Goal: Book appointment/travel/reservation

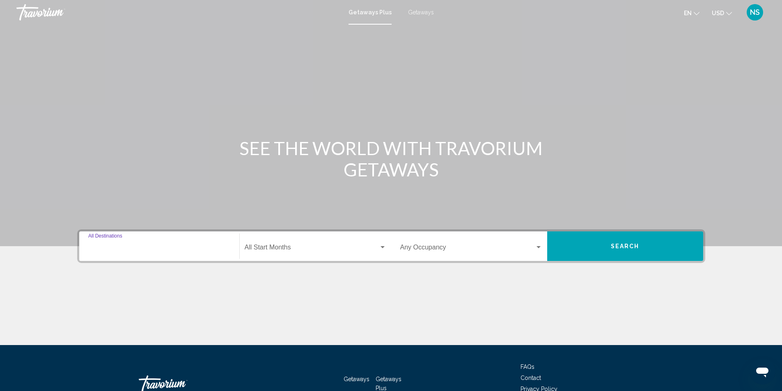
click at [107, 248] on input "Destination All Destinations" at bounding box center [159, 249] width 142 height 7
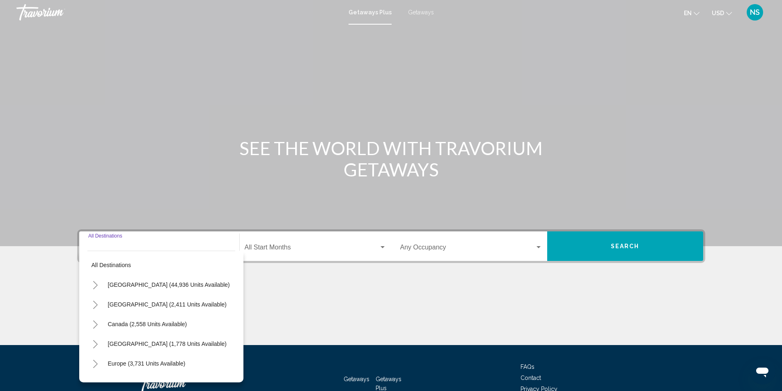
scroll to position [55, 0]
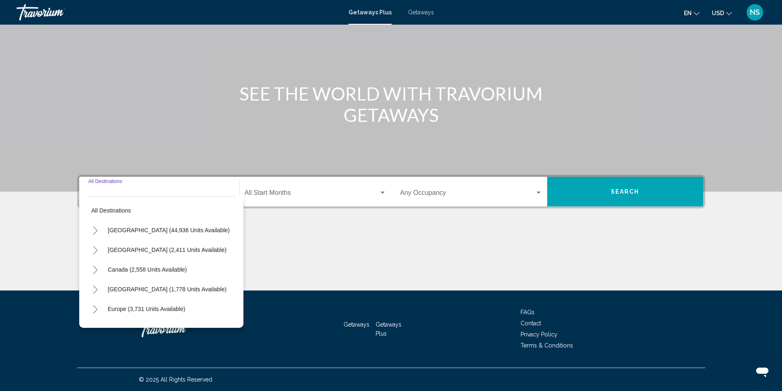
click at [96, 233] on icon "Toggle United States (44,936 units available)" at bounding box center [95, 231] width 6 height 8
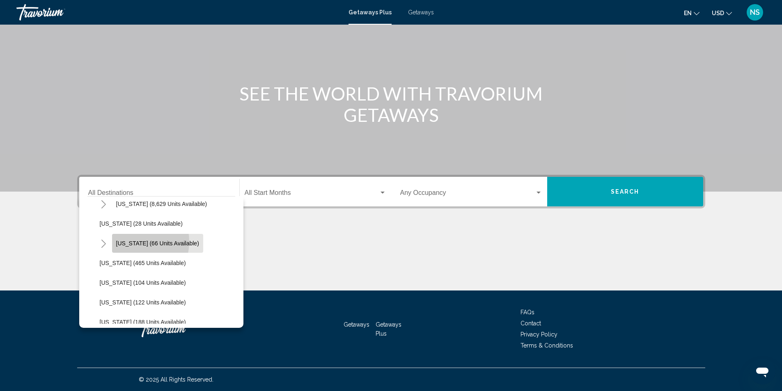
click at [131, 242] on span "Hawaii (66 units available)" at bounding box center [157, 243] width 83 height 7
type input "**********"
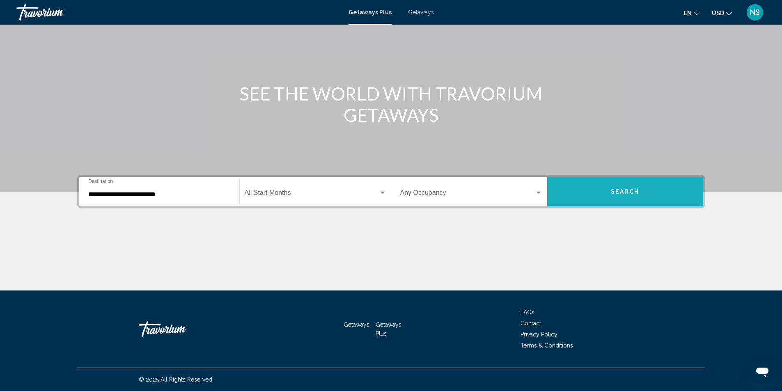
click at [610, 190] on button "Search" at bounding box center [625, 192] width 156 height 30
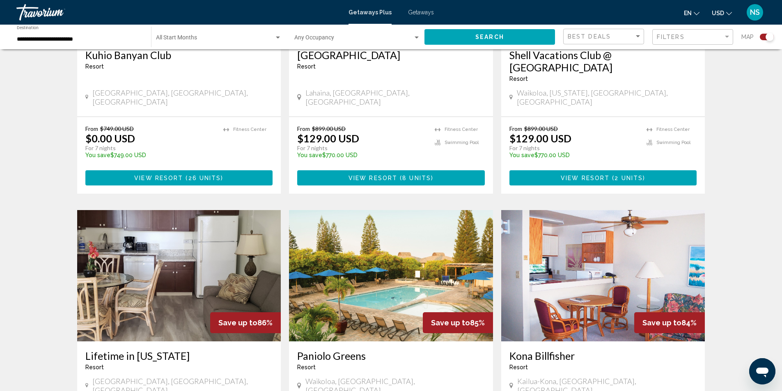
scroll to position [616, 0]
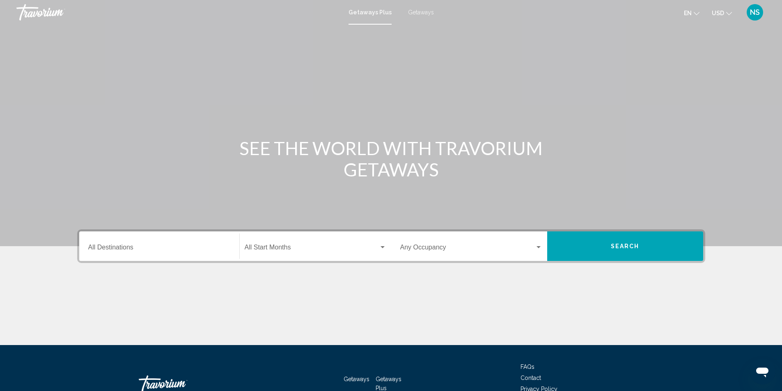
click at [423, 14] on span "Getaways" at bounding box center [421, 12] width 26 height 7
click at [101, 248] on input "Destination All Destinations" at bounding box center [159, 249] width 142 height 7
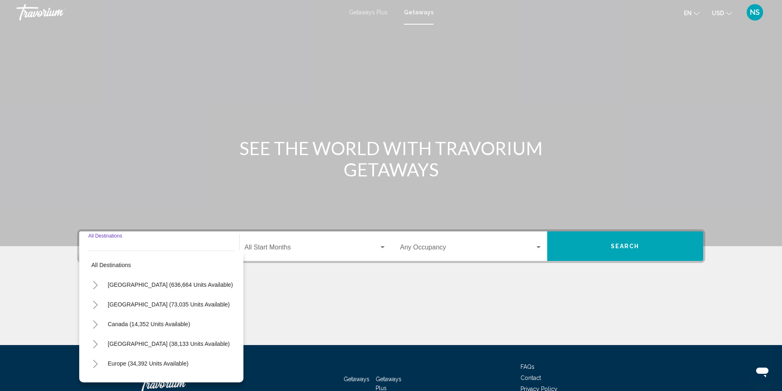
scroll to position [55, 0]
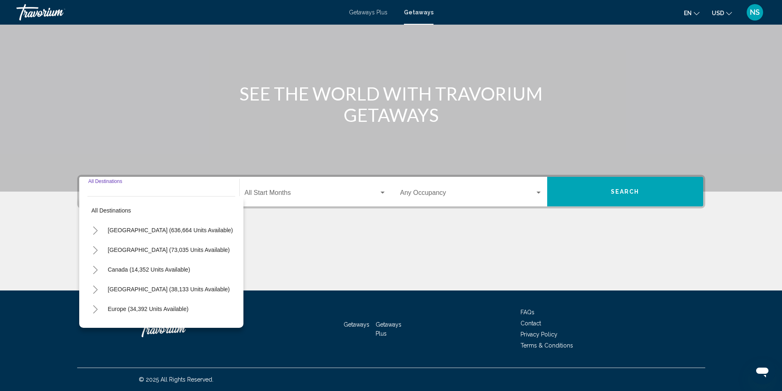
click at [95, 232] on icon "Toggle United States (636,664 units available)" at bounding box center [95, 231] width 6 height 8
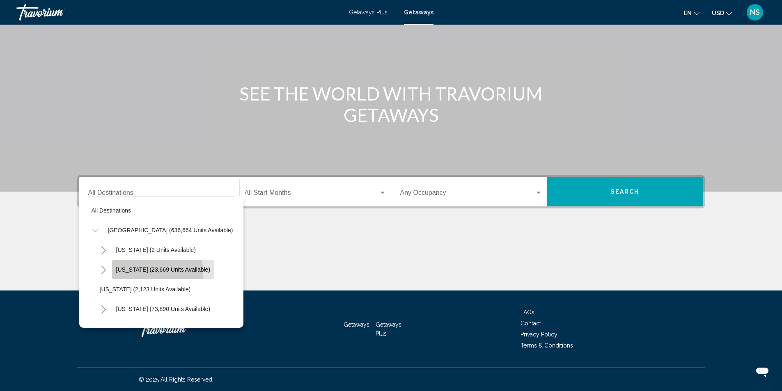
click at [155, 272] on span "[US_STATE] (23,669 units available)" at bounding box center [163, 270] width 94 height 7
type input "**********"
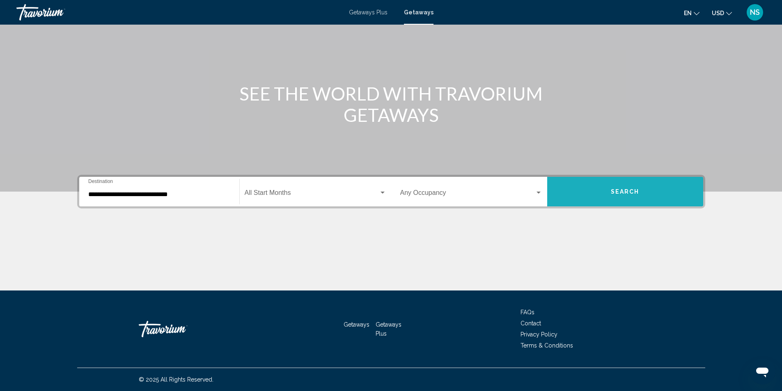
click at [599, 189] on button "Search" at bounding box center [625, 192] width 156 height 30
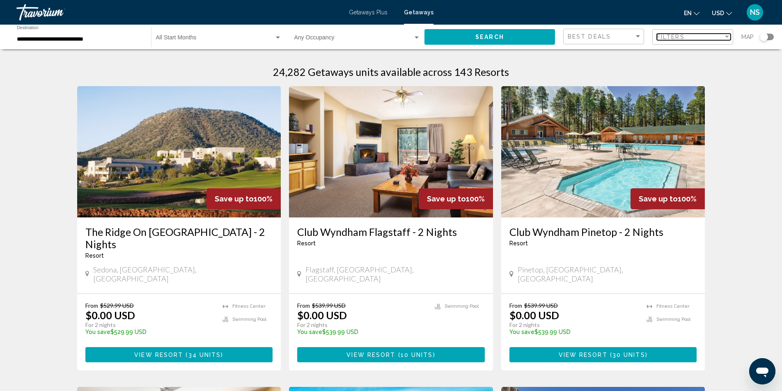
click at [694, 36] on div "Filters" at bounding box center [690, 37] width 67 height 7
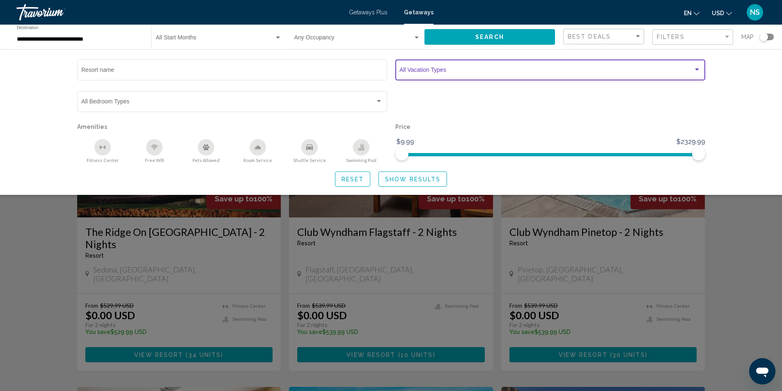
click at [487, 73] on span "Search widget" at bounding box center [547, 71] width 294 height 7
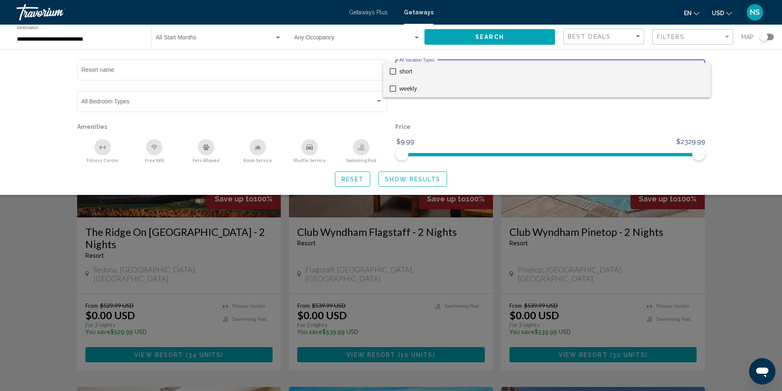
click at [390, 89] on mat-pseudo-checkbox at bounding box center [393, 88] width 7 height 7
click at [427, 180] on div at bounding box center [391, 195] width 782 height 391
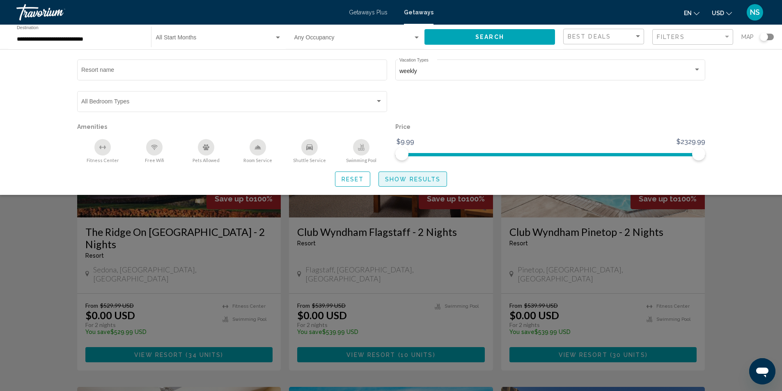
click at [418, 179] on span "Show Results" at bounding box center [412, 179] width 55 height 7
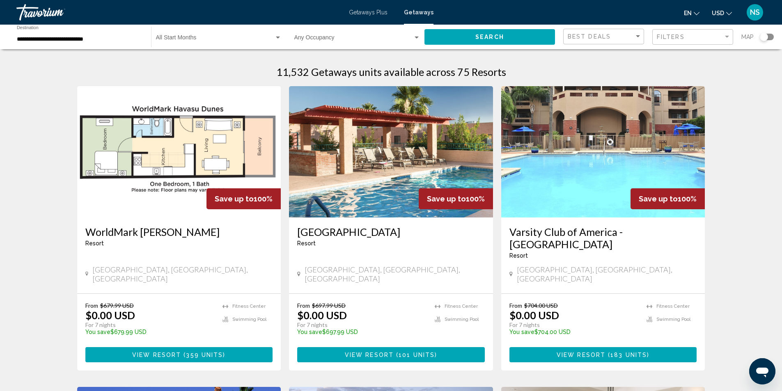
click at [623, 160] on img "Main content" at bounding box center [603, 151] width 204 height 131
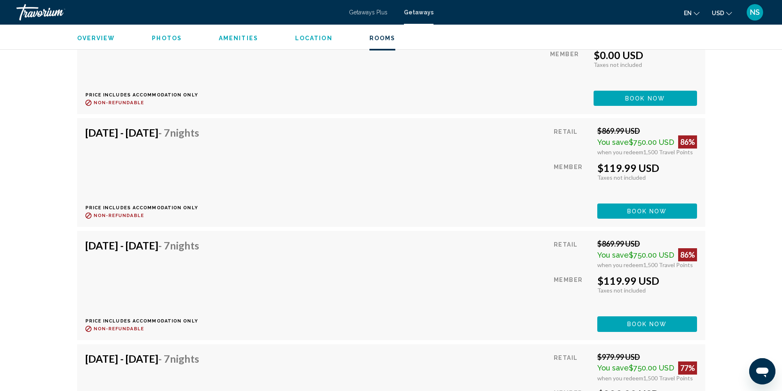
scroll to position [4644, 0]
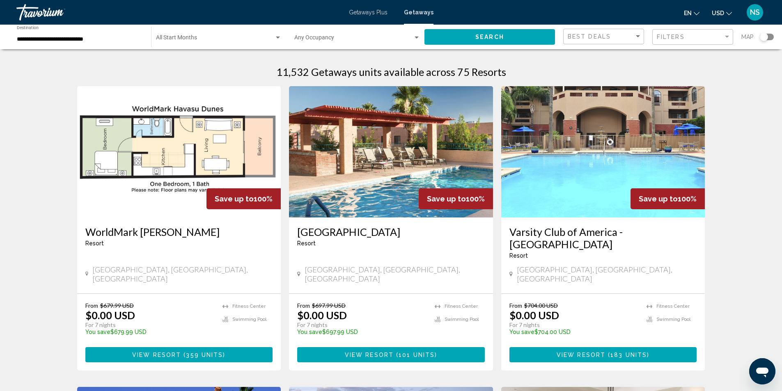
click at [189, 169] on img "Main content" at bounding box center [179, 151] width 204 height 131
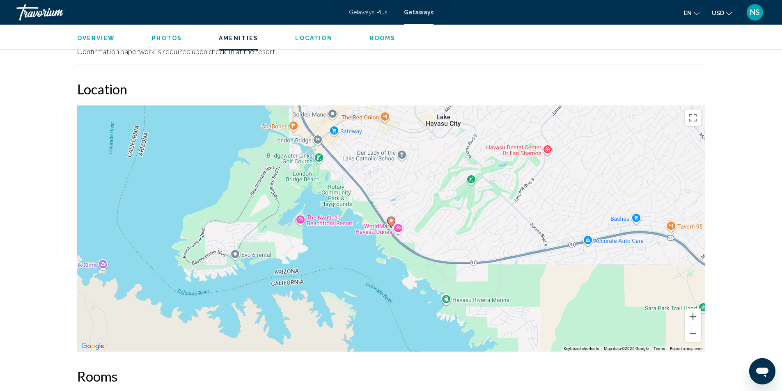
scroll to position [986, 0]
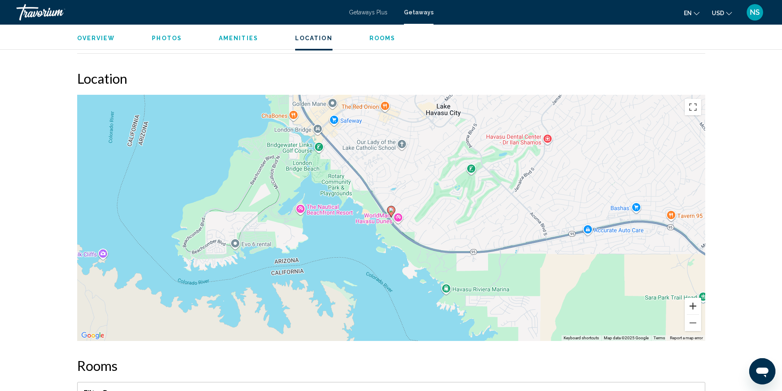
click at [692, 299] on button "Zoom in" at bounding box center [693, 306] width 16 height 16
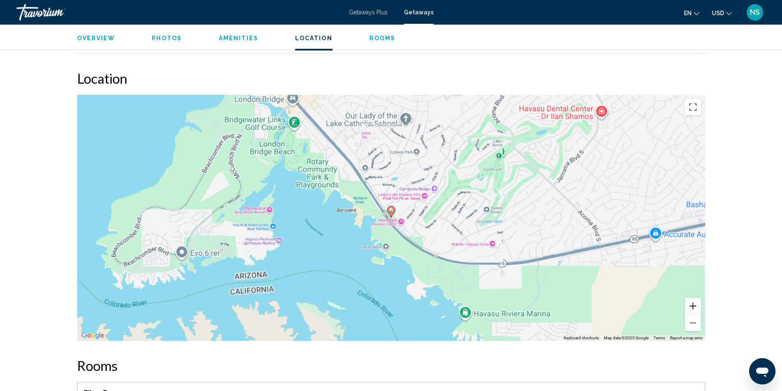
click at [692, 299] on button "Zoom in" at bounding box center [693, 306] width 16 height 16
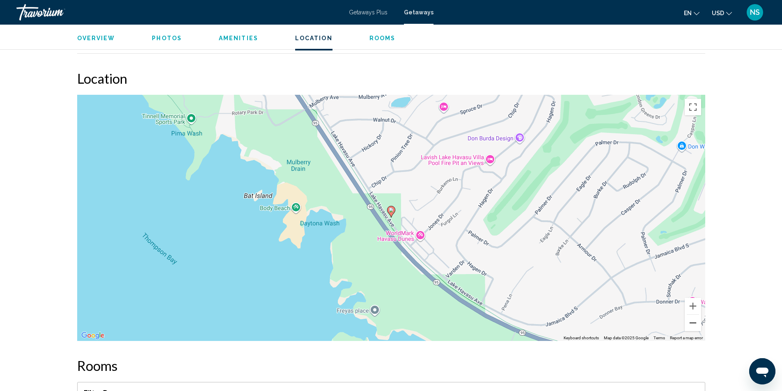
click at [696, 315] on button "Zoom out" at bounding box center [693, 323] width 16 height 16
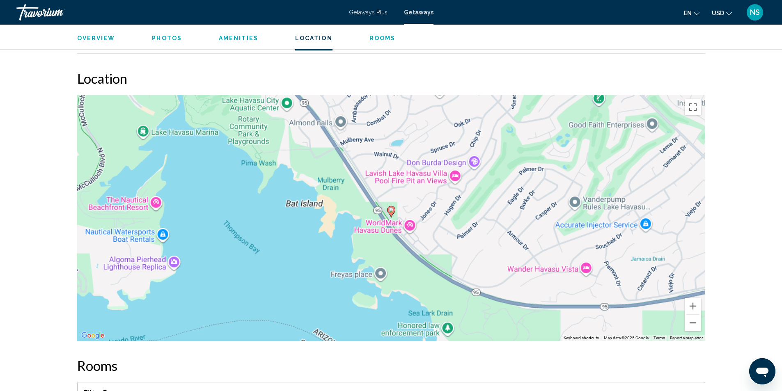
click at [694, 315] on button "Zoom out" at bounding box center [693, 323] width 16 height 16
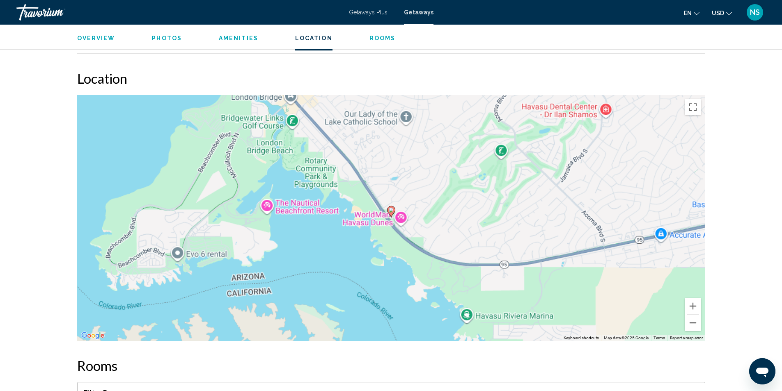
click at [694, 315] on button "Zoom out" at bounding box center [693, 323] width 16 height 16
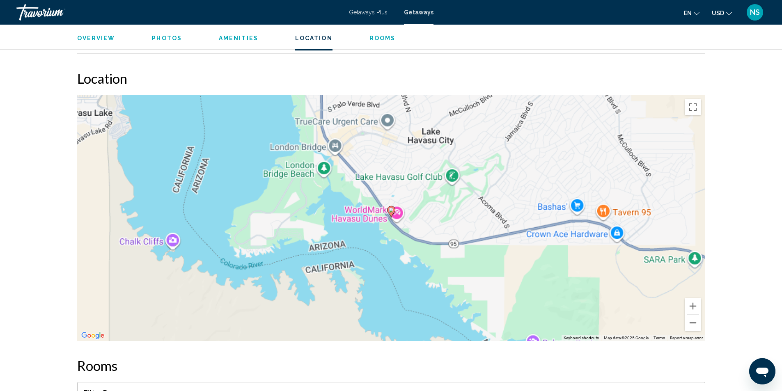
click at [694, 315] on button "Zoom out" at bounding box center [693, 323] width 16 height 16
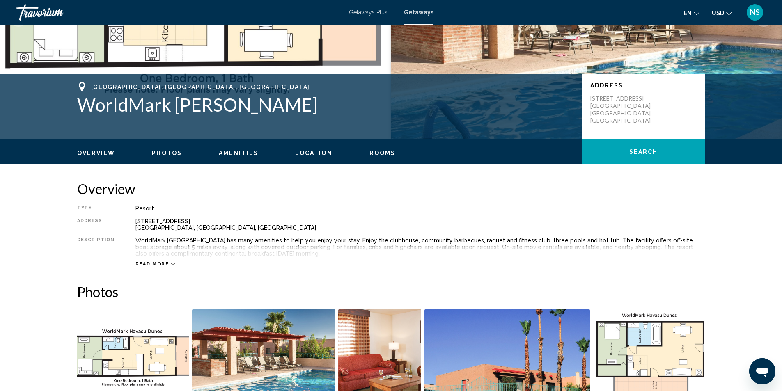
scroll to position [110, 0]
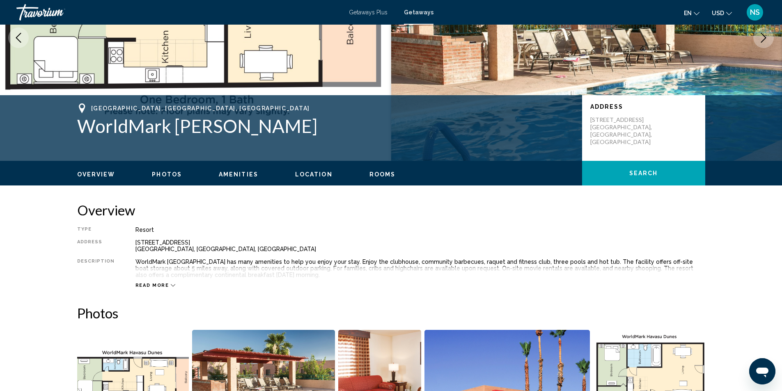
click at [147, 286] on span "Read more" at bounding box center [153, 285] width 34 height 5
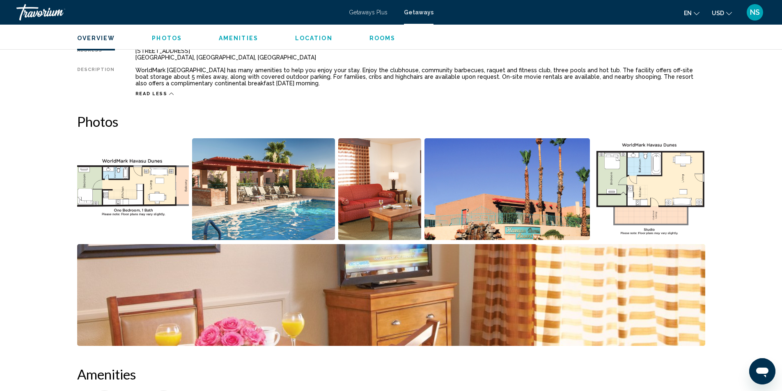
scroll to position [315, 0]
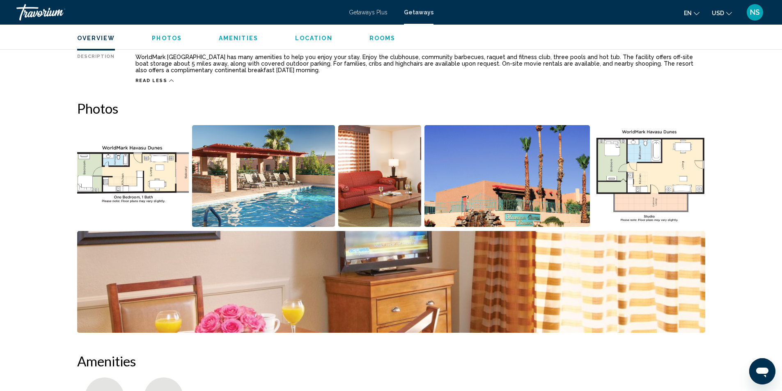
click at [281, 180] on img "Open full-screen image slider" at bounding box center [263, 176] width 143 height 102
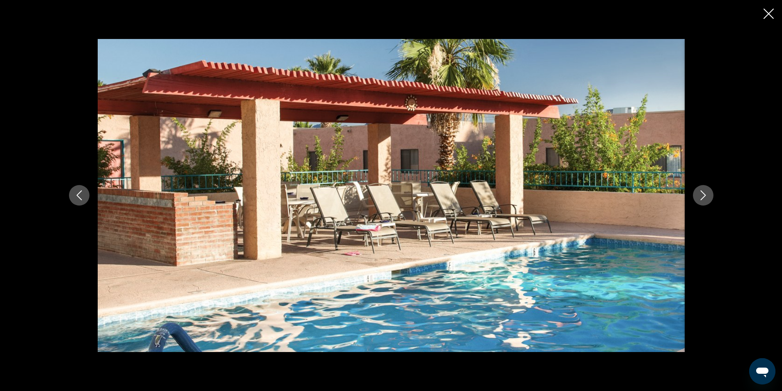
click at [704, 197] on icon "Next image" at bounding box center [704, 196] width 10 height 10
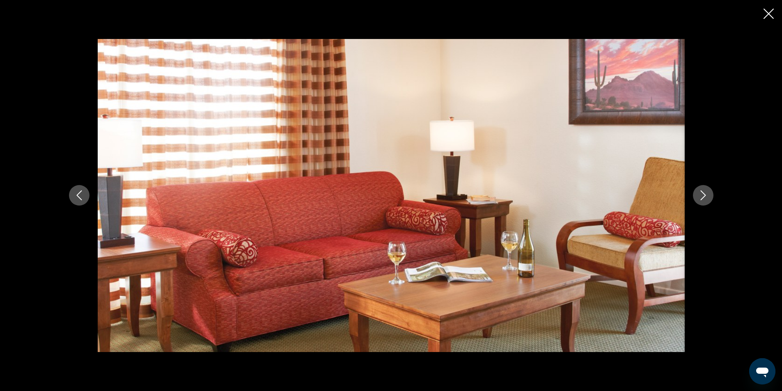
click at [704, 197] on icon "Next image" at bounding box center [703, 196] width 5 height 10
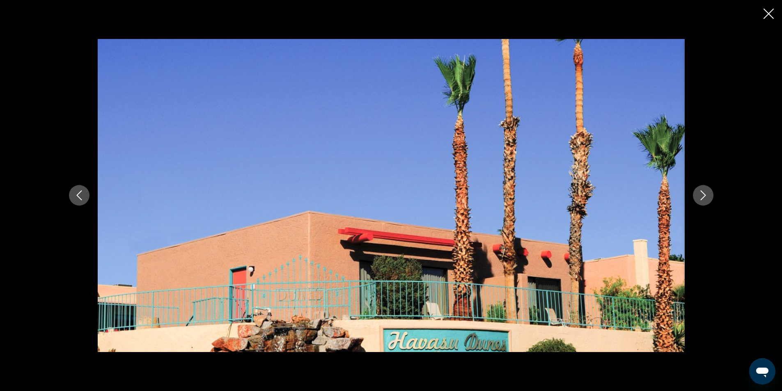
click at [704, 197] on icon "Next image" at bounding box center [703, 196] width 5 height 10
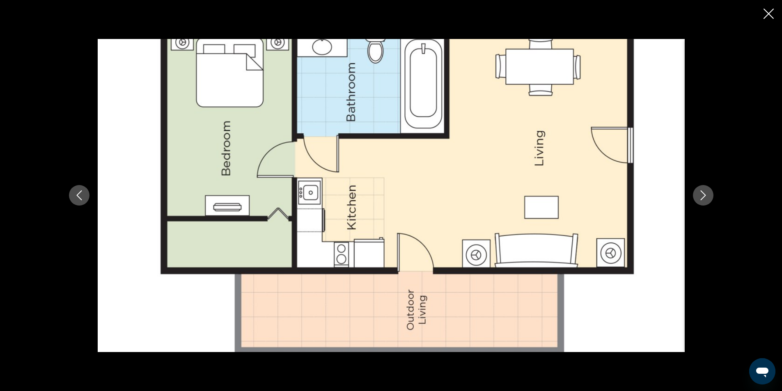
click at [704, 197] on icon "Next image" at bounding box center [703, 196] width 5 height 10
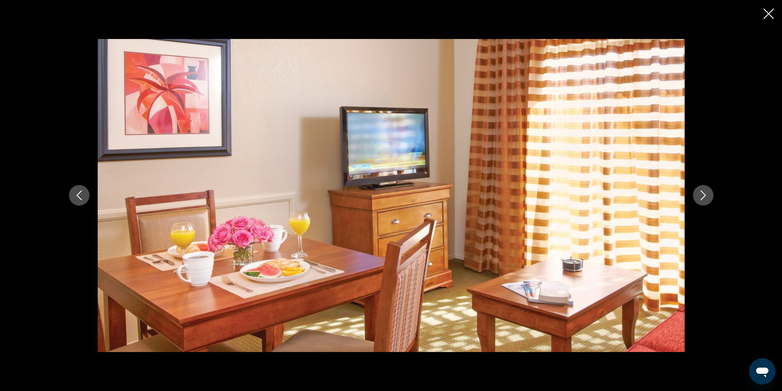
click at [704, 197] on icon "Next image" at bounding box center [703, 196] width 5 height 10
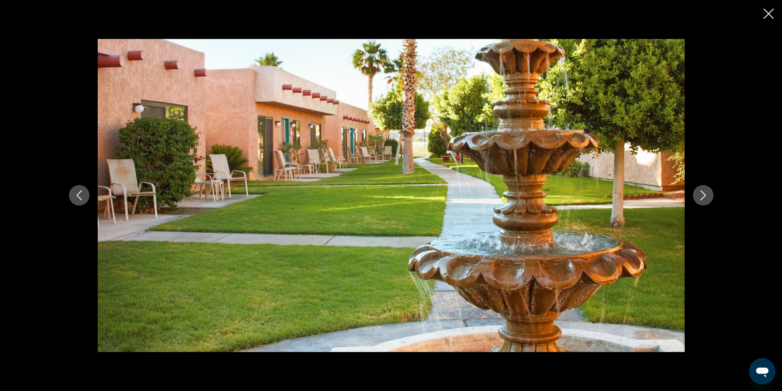
click at [704, 197] on icon "Next image" at bounding box center [703, 196] width 5 height 10
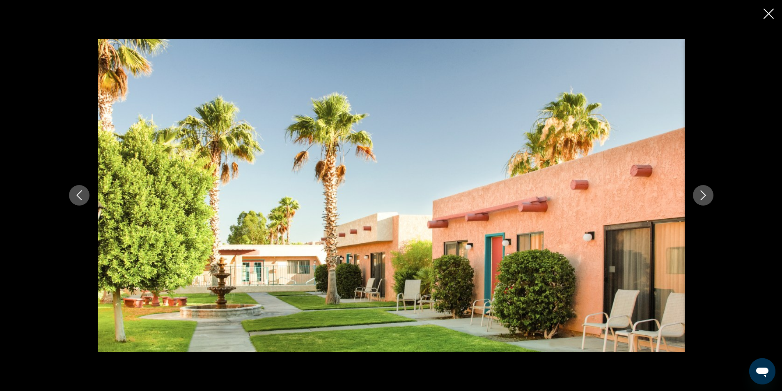
click at [704, 197] on icon "Next image" at bounding box center [703, 196] width 5 height 10
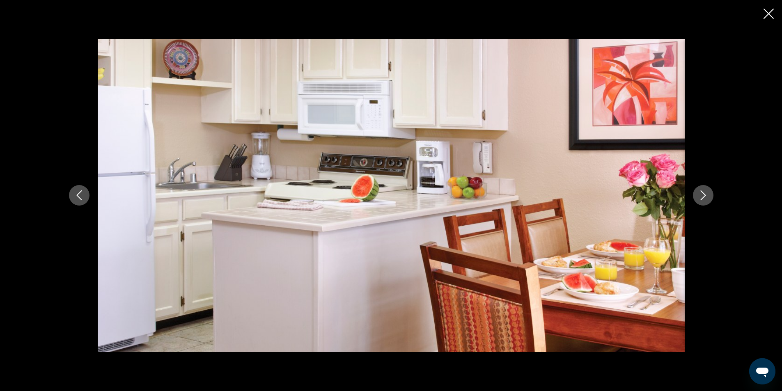
click at [704, 197] on icon "Next image" at bounding box center [703, 196] width 5 height 10
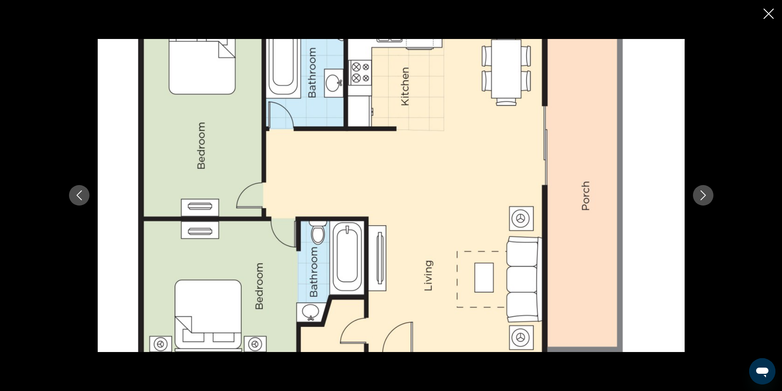
click at [704, 197] on icon "Next image" at bounding box center [703, 196] width 5 height 10
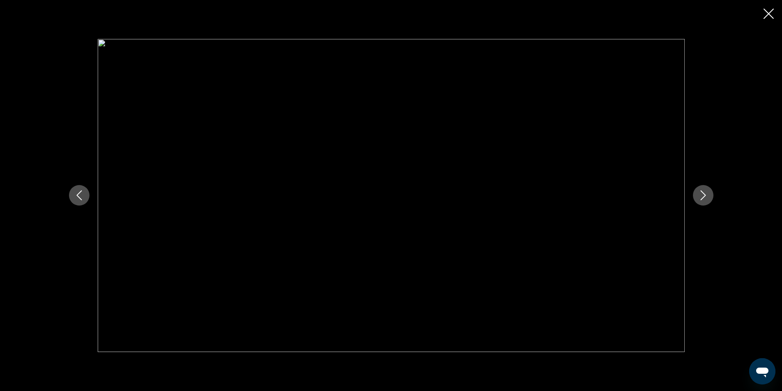
click at [704, 197] on icon "Next image" at bounding box center [703, 196] width 5 height 10
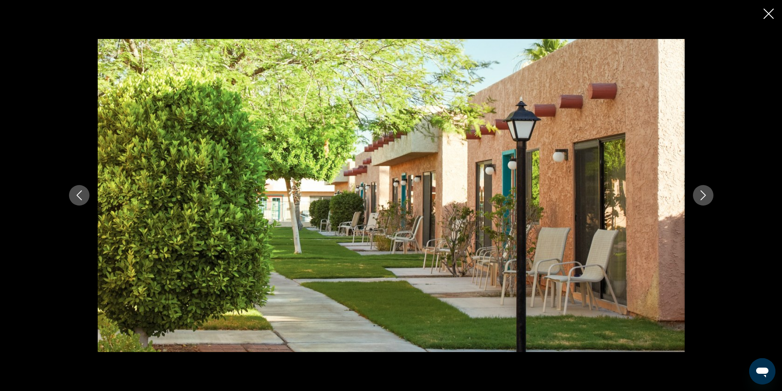
click at [704, 196] on icon "Next image" at bounding box center [704, 196] width 10 height 10
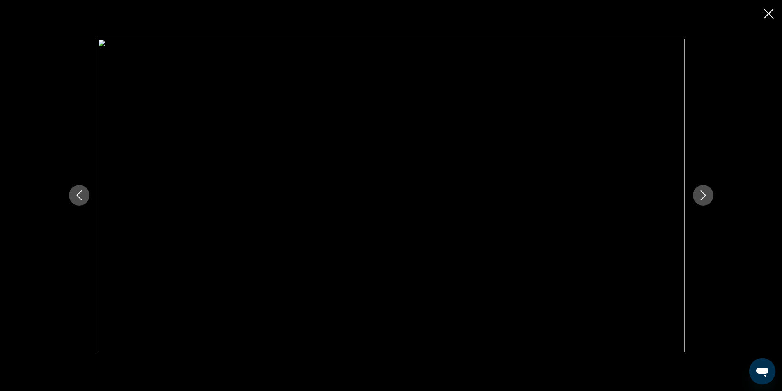
click at [704, 196] on icon "Next image" at bounding box center [704, 196] width 10 height 10
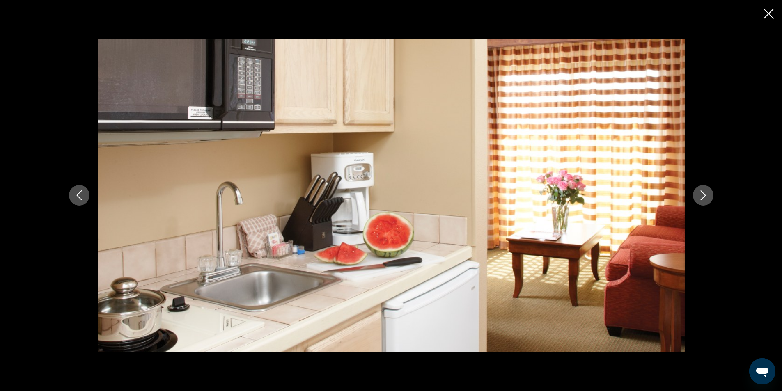
click at [701, 195] on icon "Next image" at bounding box center [704, 196] width 10 height 10
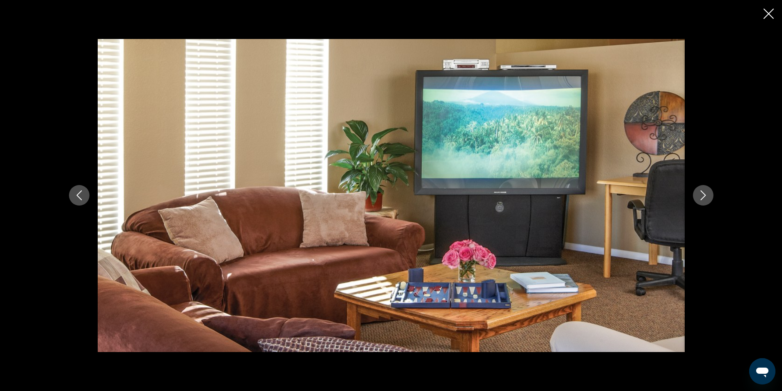
click at [701, 195] on icon "Next image" at bounding box center [704, 196] width 10 height 10
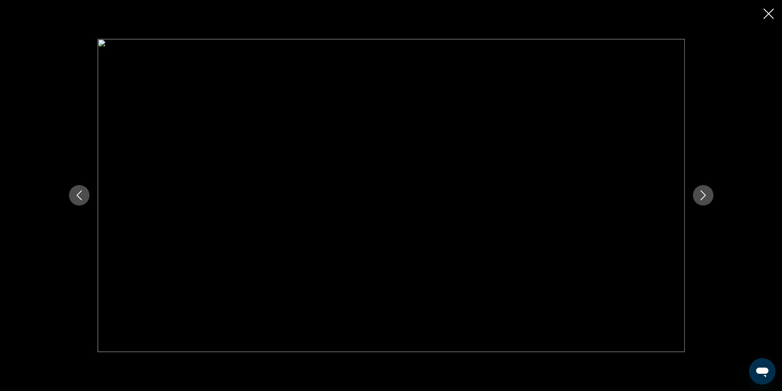
click at [701, 195] on icon "Next image" at bounding box center [704, 196] width 10 height 10
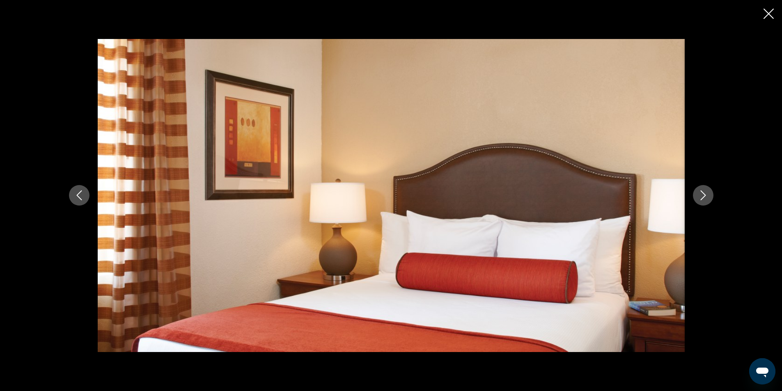
click at [701, 195] on icon "Next image" at bounding box center [704, 196] width 10 height 10
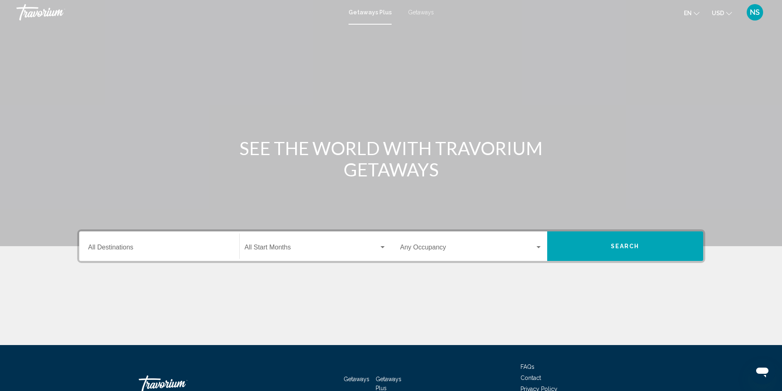
click at [425, 12] on span "Getaways" at bounding box center [421, 12] width 26 height 7
click at [101, 250] on input "Destination All Destinations" at bounding box center [159, 249] width 142 height 7
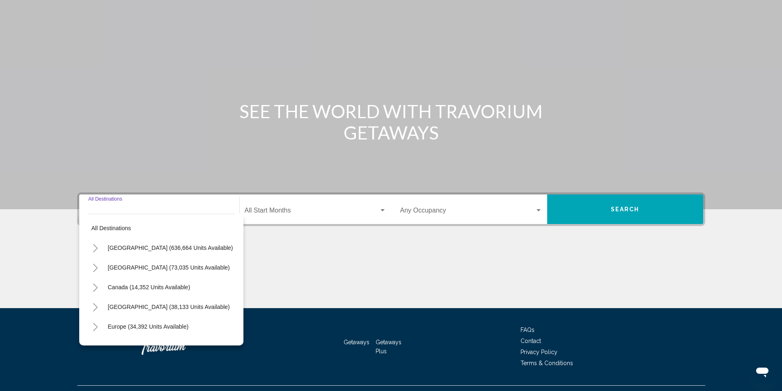
scroll to position [55, 0]
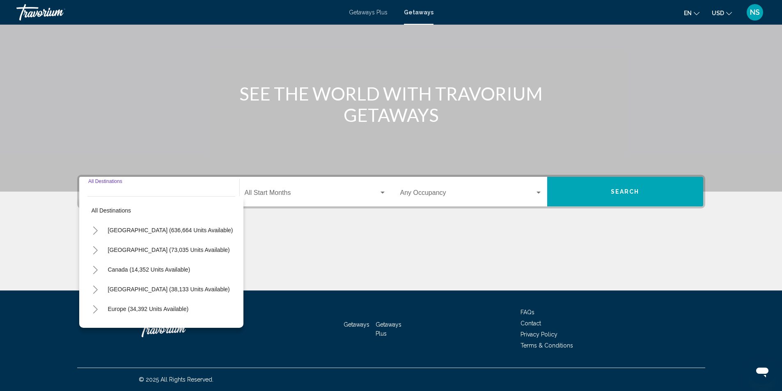
click at [96, 230] on icon "Toggle United States (636,664 units available)" at bounding box center [95, 231] width 6 height 8
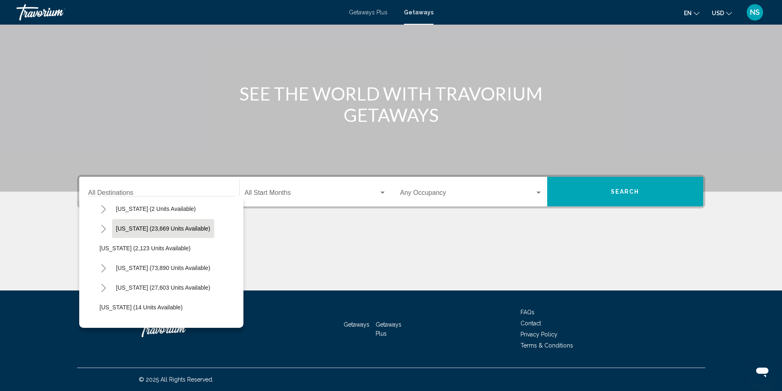
click at [121, 230] on span "Arizona (23,669 units available)" at bounding box center [163, 228] width 94 height 7
type input "**********"
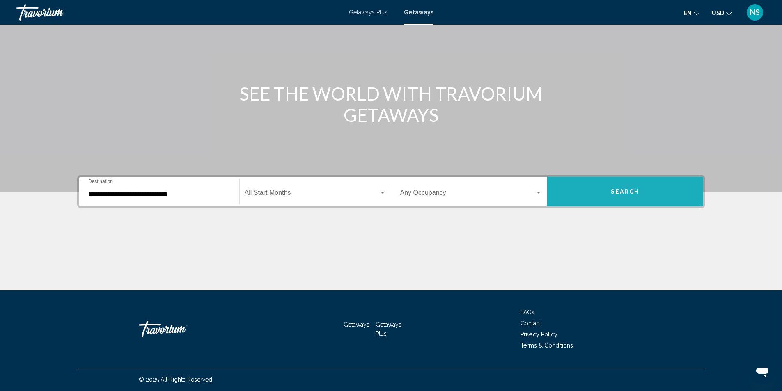
click at [592, 191] on button "Search" at bounding box center [625, 192] width 156 height 30
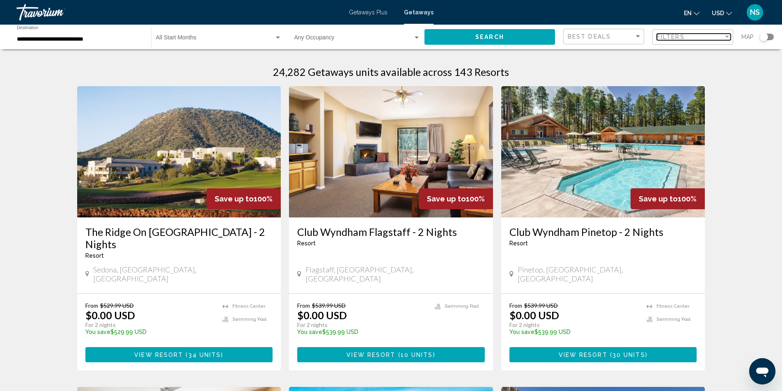
click at [685, 37] on span "Filters" at bounding box center [671, 37] width 28 height 7
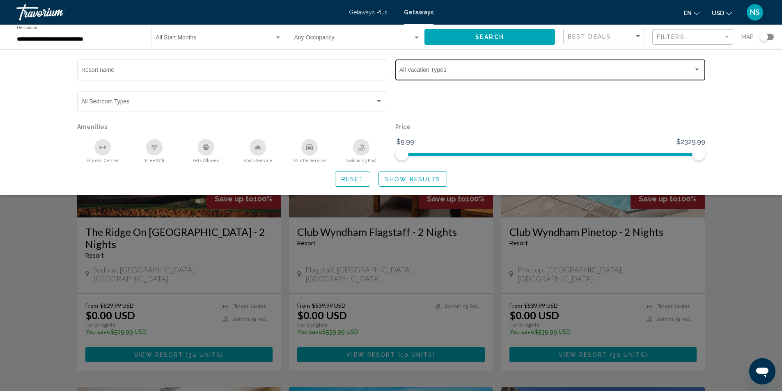
click at [469, 76] on div "Vacation Types All Vacation Types" at bounding box center [550, 69] width 301 height 23
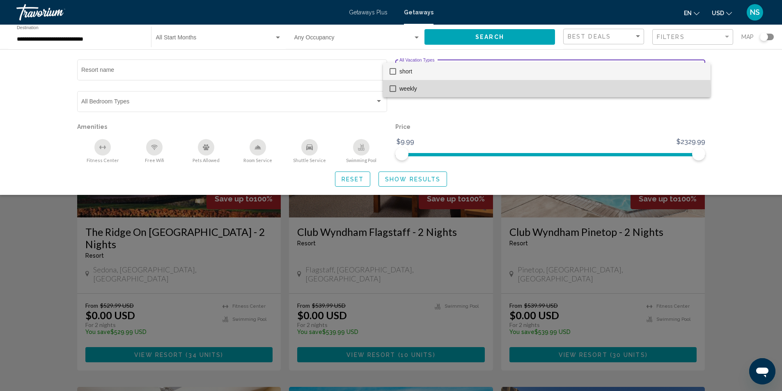
click at [393, 90] on mat-pseudo-checkbox at bounding box center [393, 88] width 7 height 7
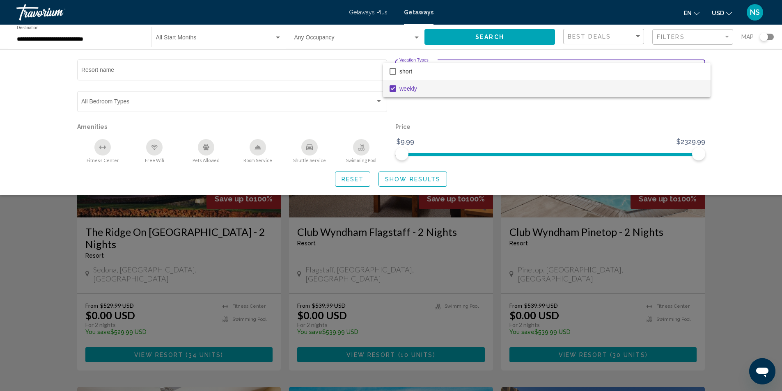
click at [421, 182] on div at bounding box center [391, 195] width 782 height 391
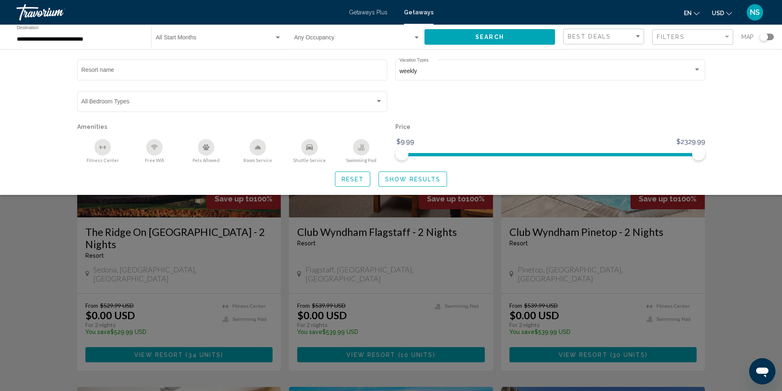
click at [420, 179] on span "Show Results" at bounding box center [412, 179] width 55 height 7
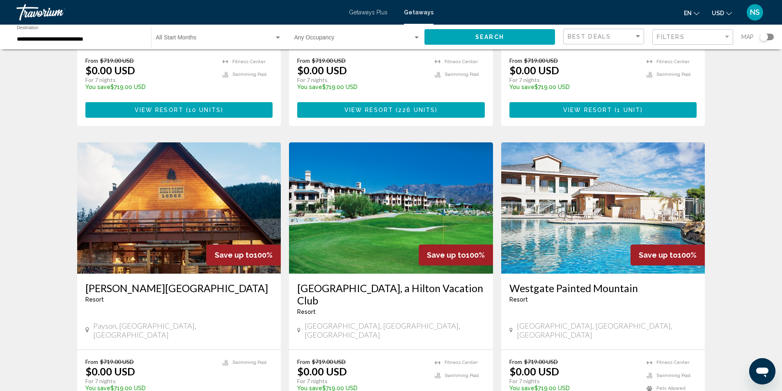
scroll to position [575, 0]
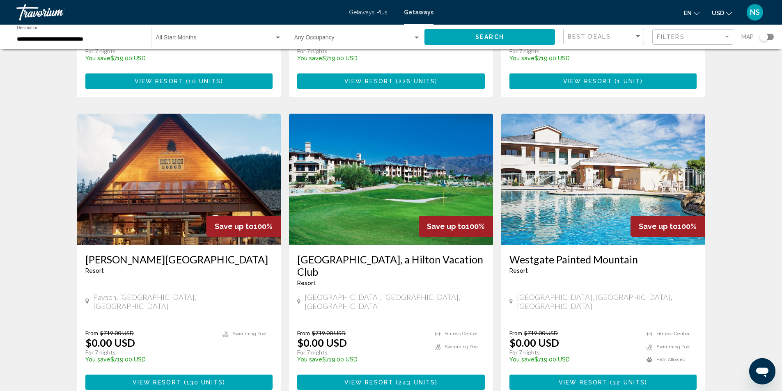
click at [377, 168] on img "Main content" at bounding box center [391, 179] width 204 height 131
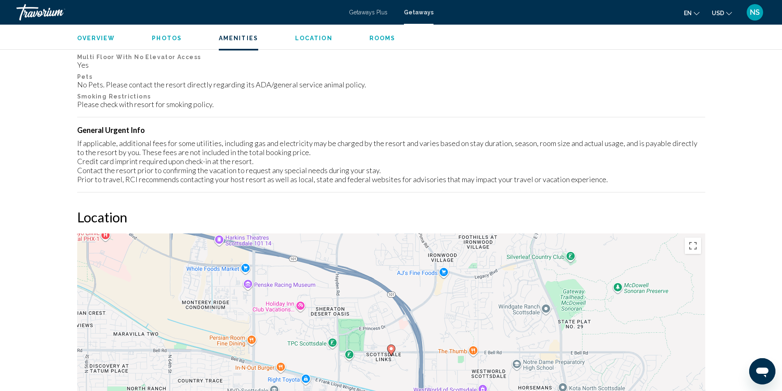
scroll to position [945, 0]
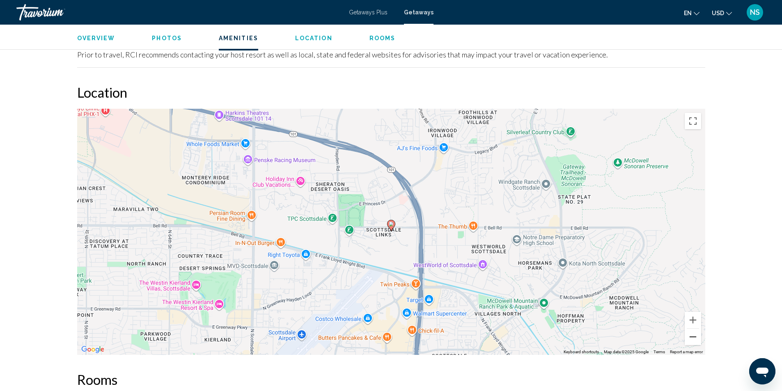
click at [692, 340] on button "Zoom out" at bounding box center [693, 337] width 16 height 16
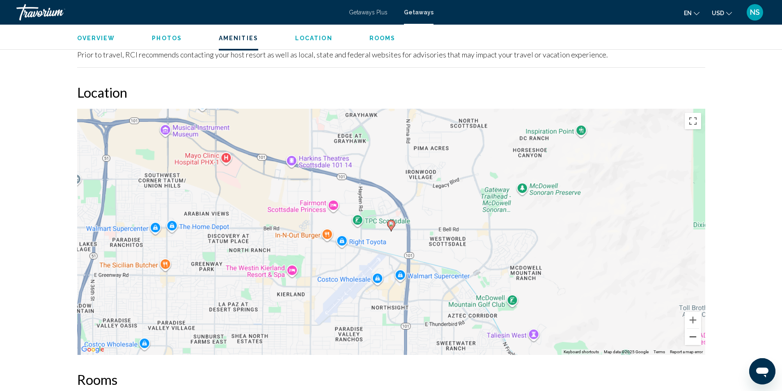
click at [692, 340] on button "Zoom out" at bounding box center [693, 337] width 16 height 16
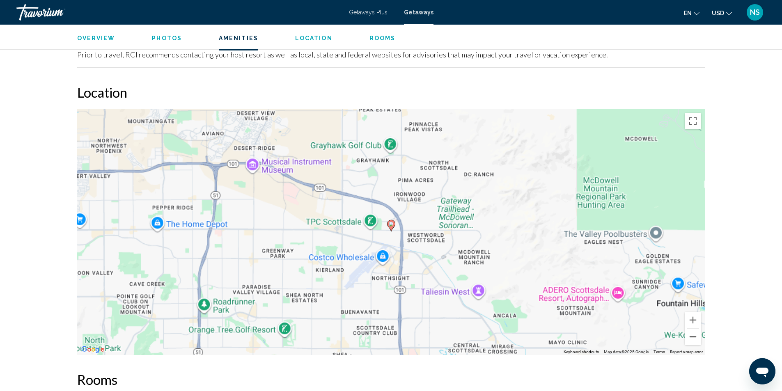
click at [692, 340] on button "Zoom out" at bounding box center [693, 337] width 16 height 16
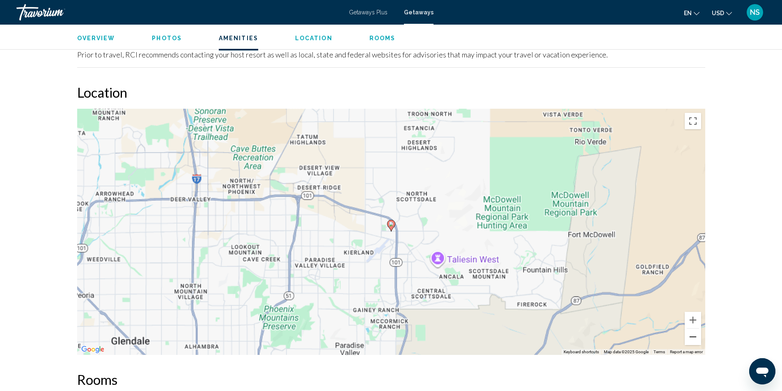
click at [692, 340] on button "Zoom out" at bounding box center [693, 337] width 16 height 16
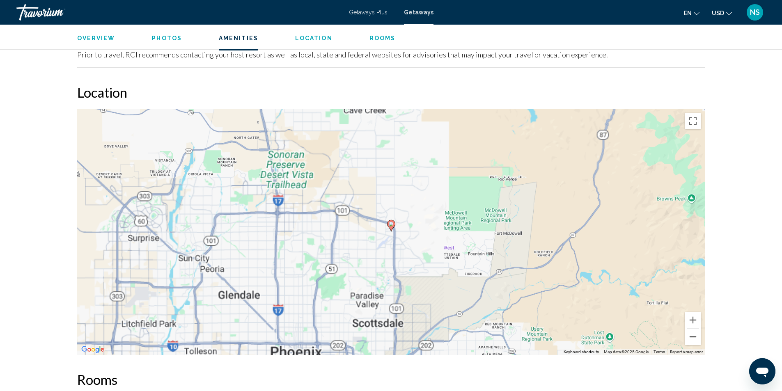
click at [692, 340] on button "Zoom out" at bounding box center [693, 337] width 16 height 16
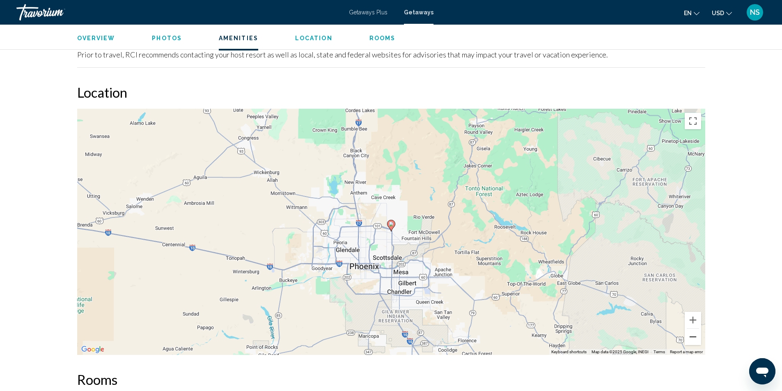
click at [694, 338] on button "Zoom out" at bounding box center [693, 337] width 16 height 16
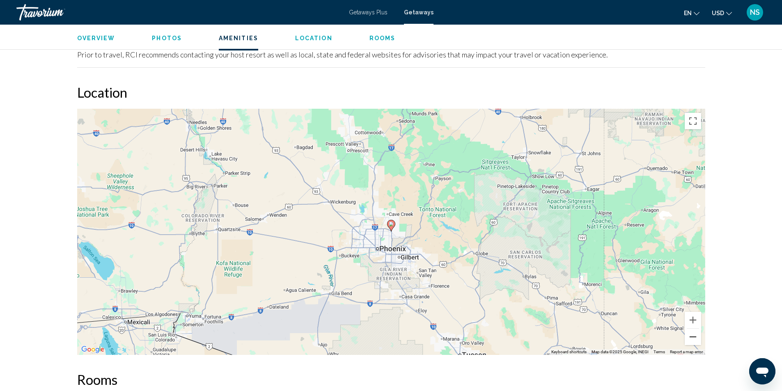
click at [694, 338] on button "Zoom out" at bounding box center [693, 337] width 16 height 16
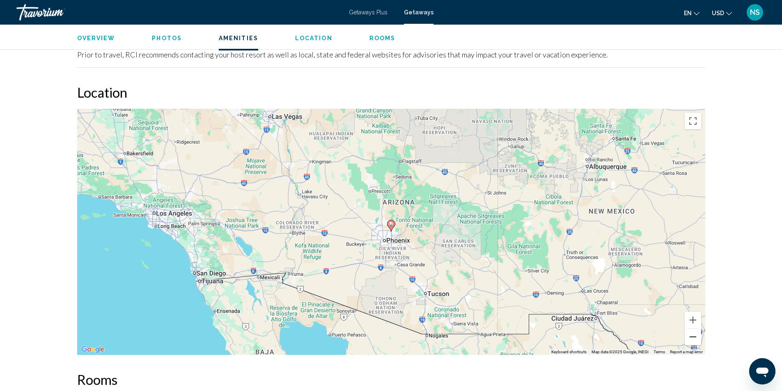
click at [694, 338] on button "Zoom out" at bounding box center [693, 337] width 16 height 16
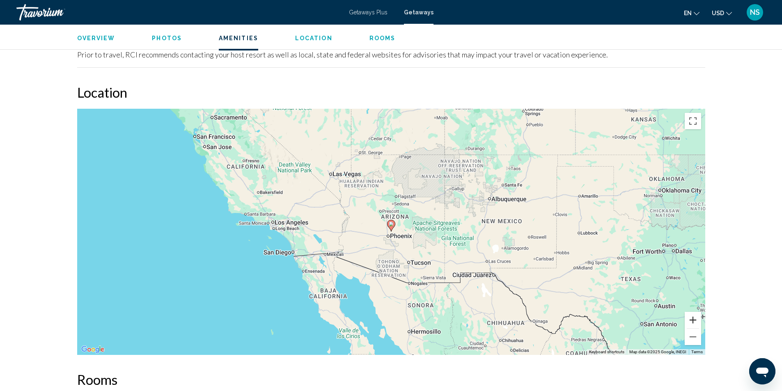
click at [697, 324] on button "Zoom in" at bounding box center [693, 320] width 16 height 16
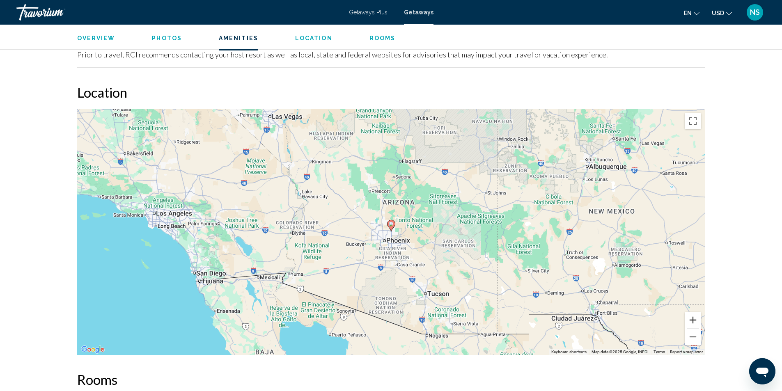
click at [691, 320] on button "Zoom in" at bounding box center [693, 320] width 16 height 16
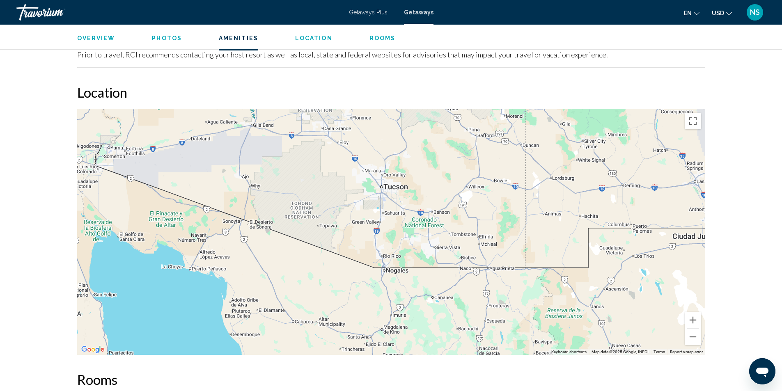
drag, startPoint x: 513, startPoint y: 291, endPoint x: 435, endPoint y: 129, distance: 180.0
click at [435, 129] on div "To activate drag with keyboard, press Alt + Enter. Once in keyboard drag state,…" at bounding box center [391, 232] width 628 height 246
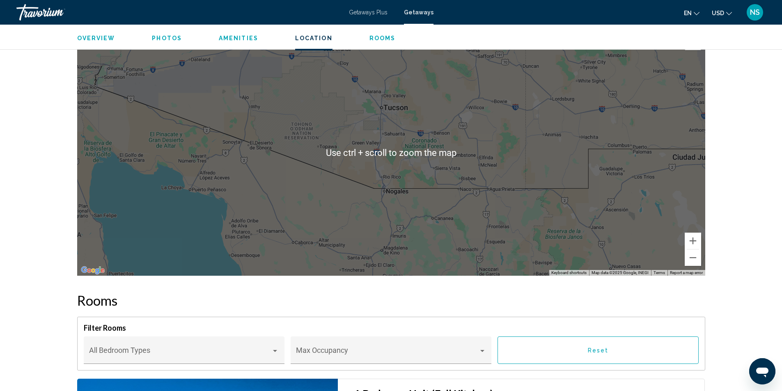
scroll to position [1027, 0]
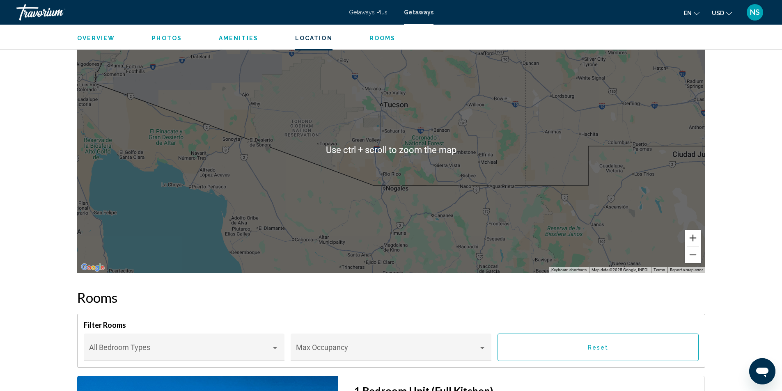
click at [693, 240] on button "Zoom in" at bounding box center [693, 238] width 16 height 16
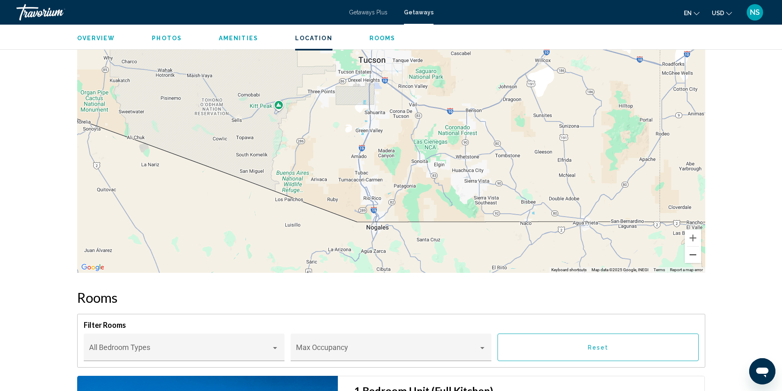
click at [693, 256] on button "Zoom out" at bounding box center [693, 255] width 16 height 16
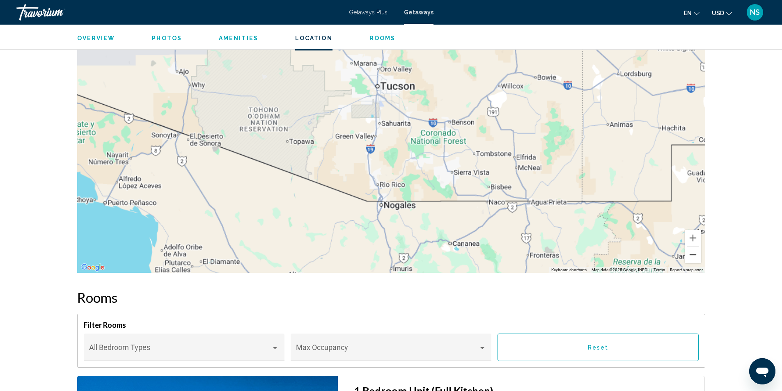
click at [693, 256] on button "Zoom out" at bounding box center [693, 255] width 16 height 16
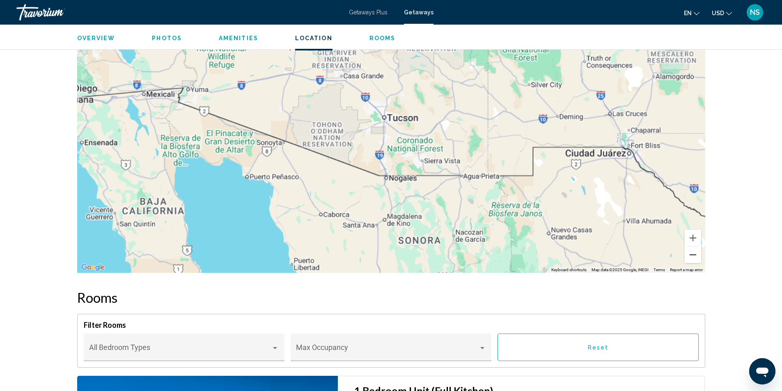
click at [693, 256] on button "Zoom out" at bounding box center [693, 255] width 16 height 16
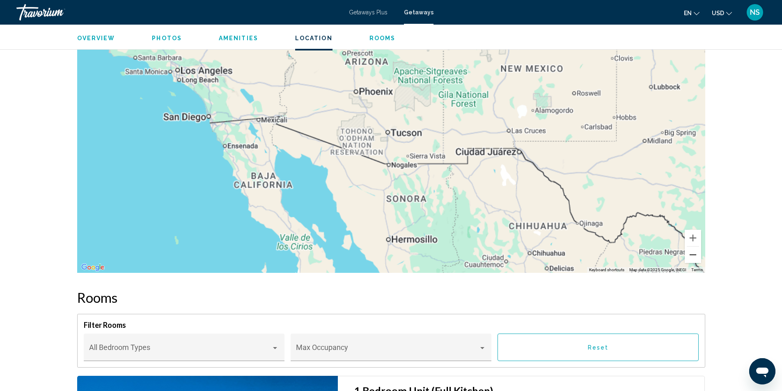
click at [693, 256] on button "Zoom out" at bounding box center [693, 255] width 16 height 16
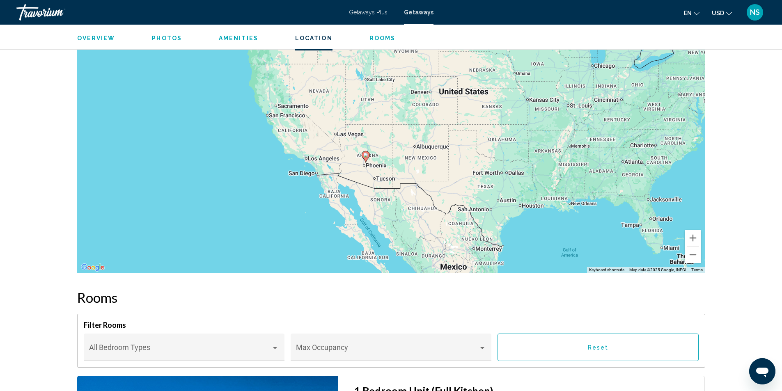
drag, startPoint x: 453, startPoint y: 183, endPoint x: 437, endPoint y: 219, distance: 39.0
click at [437, 219] on div "To activate drag with keyboard, press Alt + Enter. Once in keyboard drag state,…" at bounding box center [391, 150] width 628 height 246
click at [694, 255] on button "Zoom out" at bounding box center [693, 255] width 16 height 16
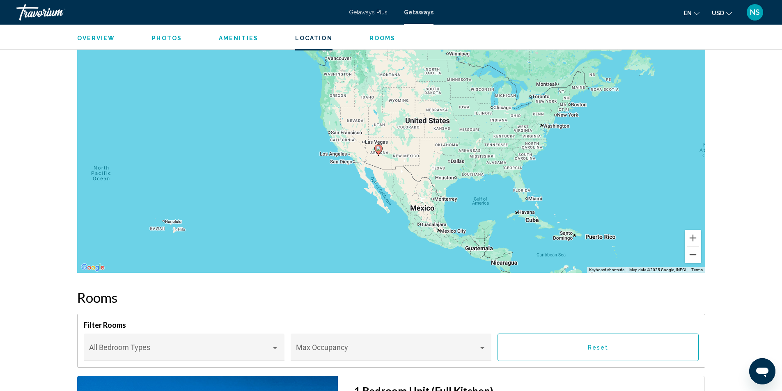
click at [692, 255] on button "Zoom out" at bounding box center [693, 255] width 16 height 16
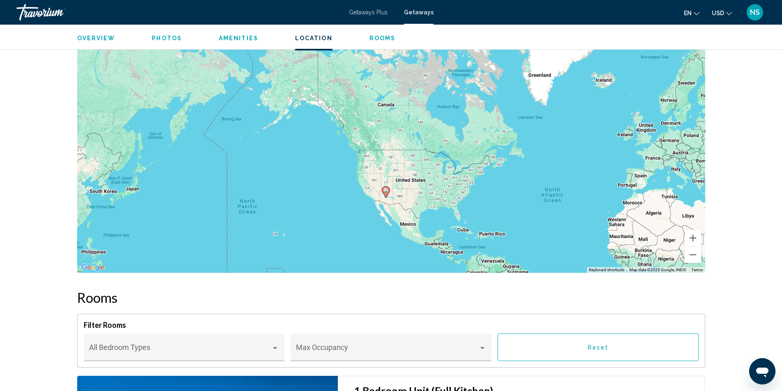
drag, startPoint x: 410, startPoint y: 156, endPoint x: 409, endPoint y: 203, distance: 46.8
click at [411, 203] on div "To activate drag with keyboard, press Alt + Enter. Once in keyboard drag state,…" at bounding box center [391, 150] width 628 height 246
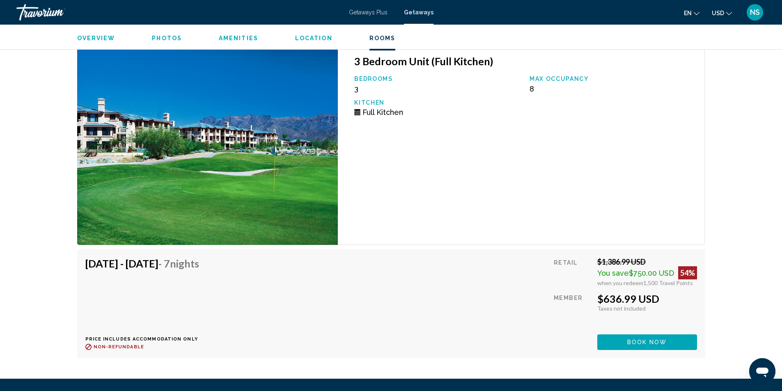
scroll to position [10432, 0]
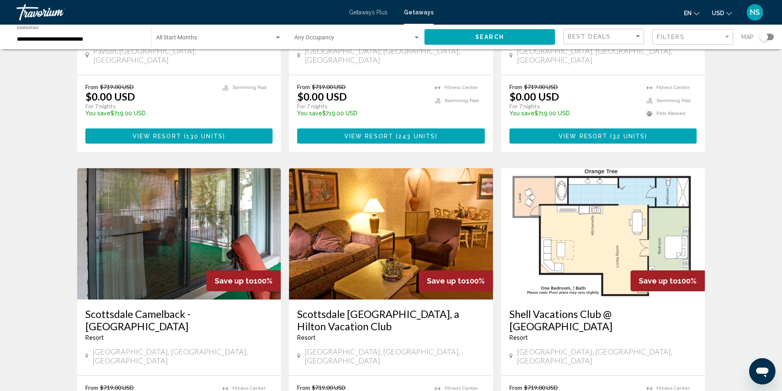
scroll to position [972, 0]
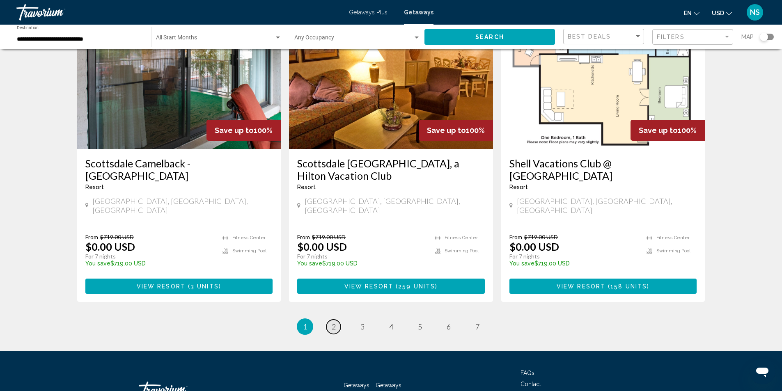
click at [330, 320] on link "page 2" at bounding box center [334, 327] width 14 height 14
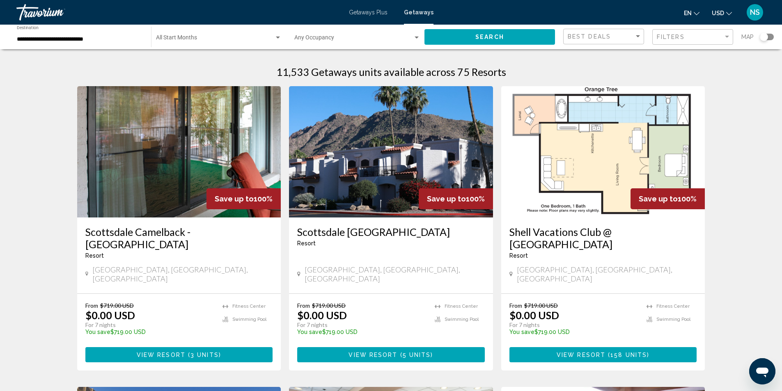
click at [642, 231] on h3 "Shell Vacations Club @ Orange Tree Resort" at bounding box center [604, 238] width 188 height 25
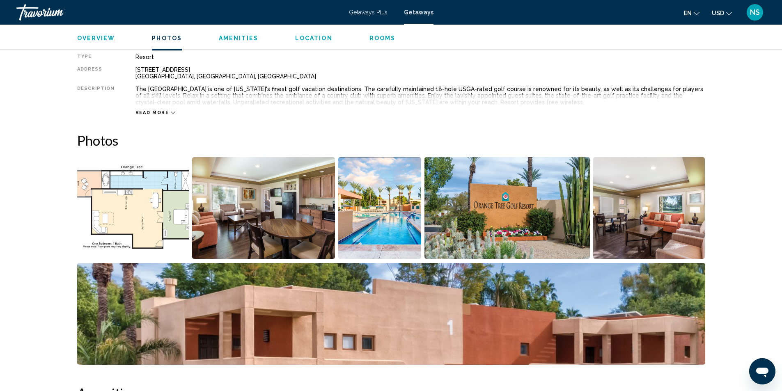
scroll to position [260, 0]
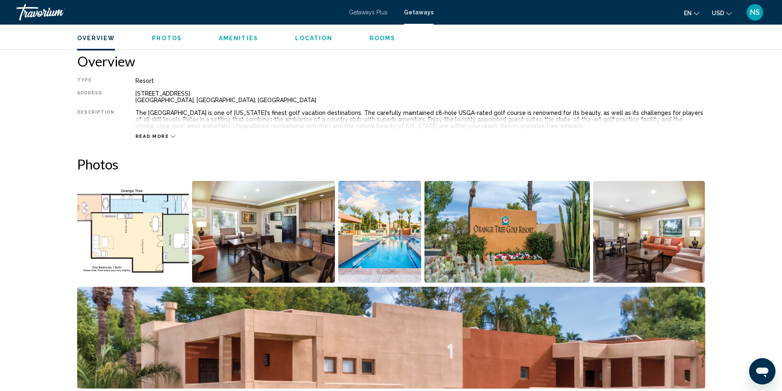
click at [274, 227] on img "Open full-screen image slider" at bounding box center [263, 232] width 143 height 102
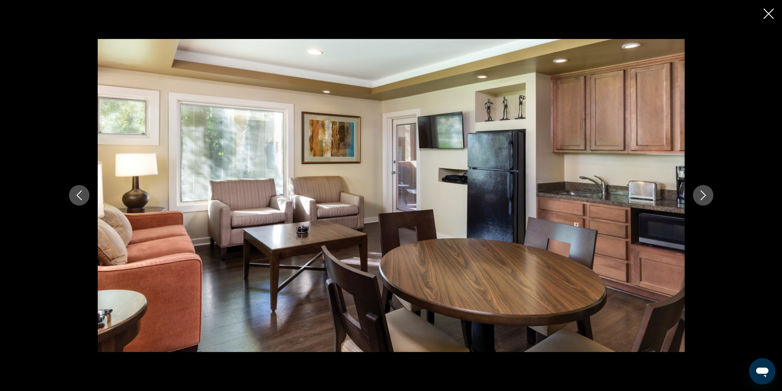
click at [704, 197] on icon "Next image" at bounding box center [703, 196] width 5 height 10
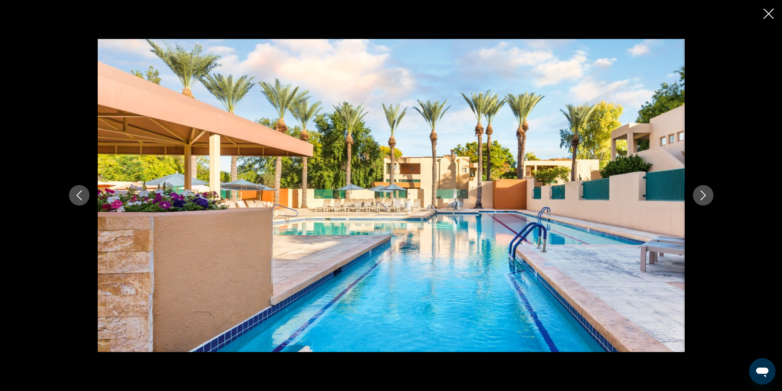
click at [704, 197] on icon "Next image" at bounding box center [703, 196] width 5 height 10
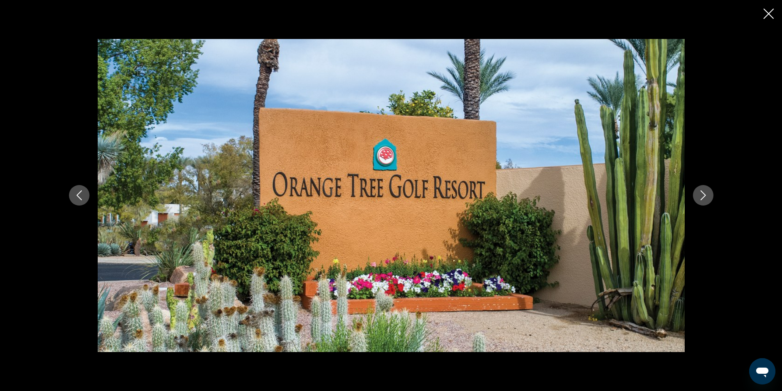
click at [704, 197] on icon "Next image" at bounding box center [703, 196] width 5 height 10
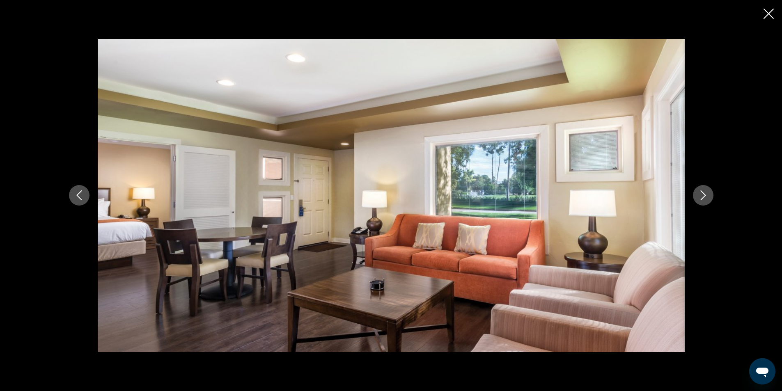
click at [704, 197] on icon "Next image" at bounding box center [703, 196] width 5 height 10
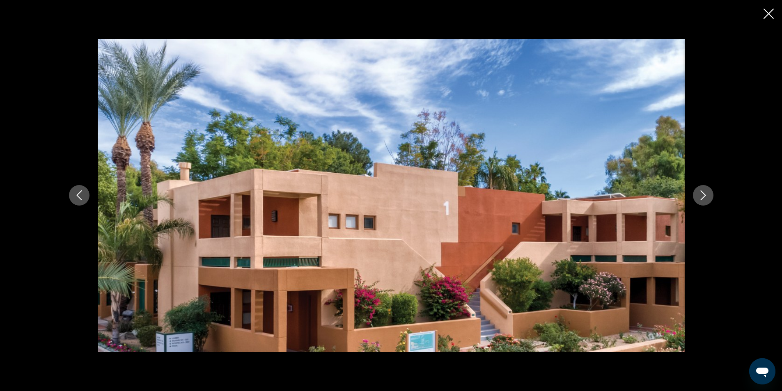
click at [704, 197] on icon "Next image" at bounding box center [703, 196] width 5 height 10
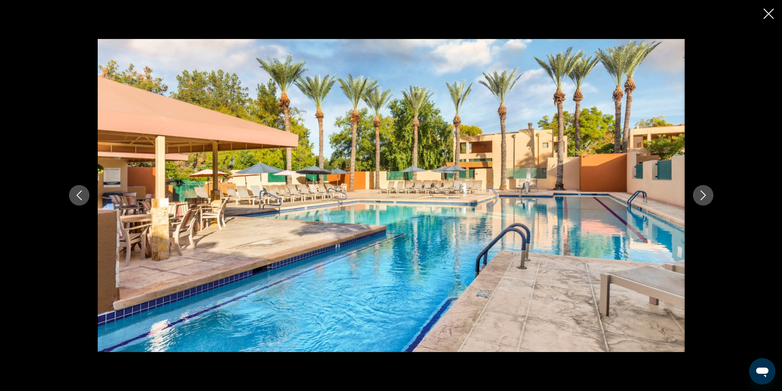
click at [704, 197] on icon "Next image" at bounding box center [703, 196] width 5 height 10
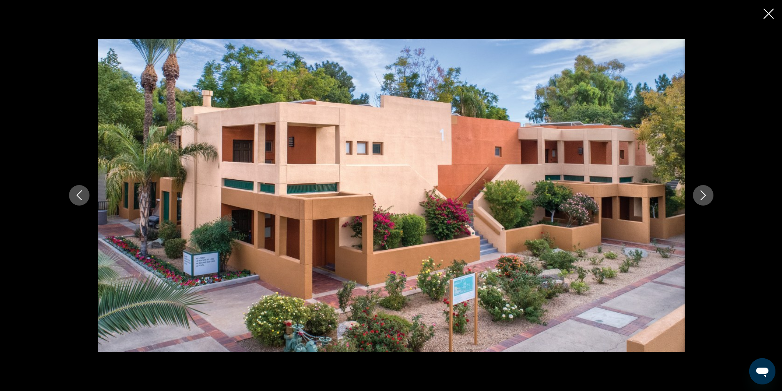
click at [704, 197] on icon "Next image" at bounding box center [703, 196] width 5 height 10
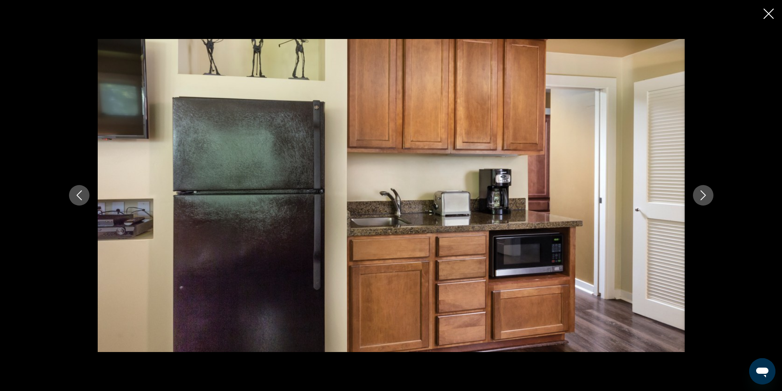
click at [704, 197] on icon "Next image" at bounding box center [703, 196] width 5 height 10
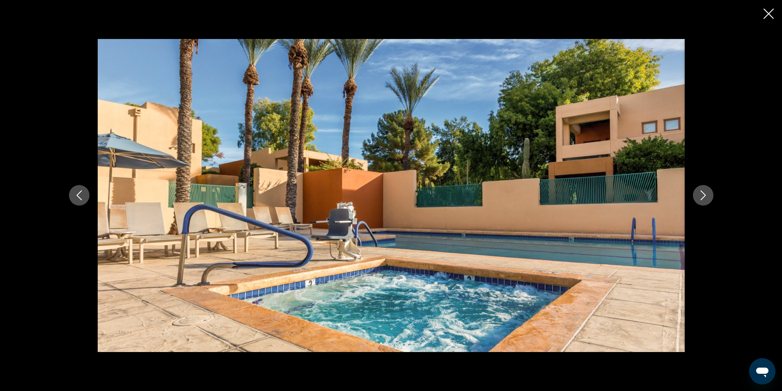
click at [706, 198] on icon "Next image" at bounding box center [704, 196] width 10 height 10
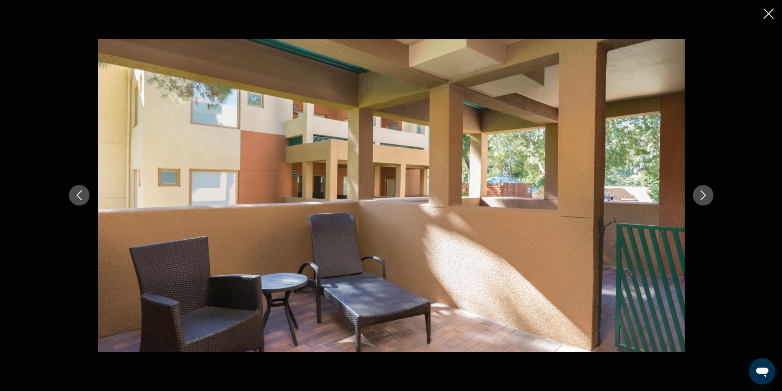
click at [706, 198] on icon "Next image" at bounding box center [704, 196] width 10 height 10
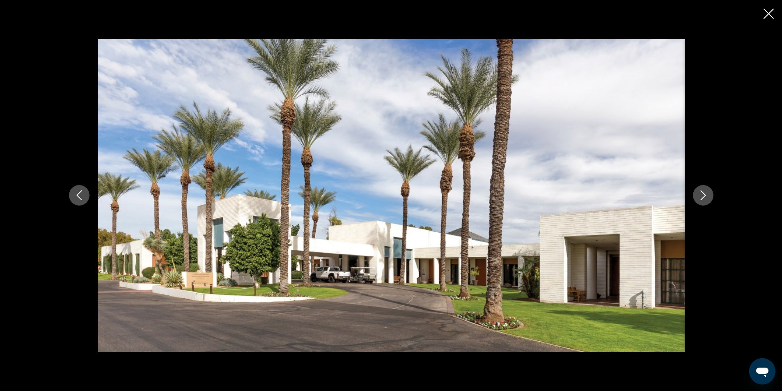
click at [706, 198] on icon "Next image" at bounding box center [704, 196] width 10 height 10
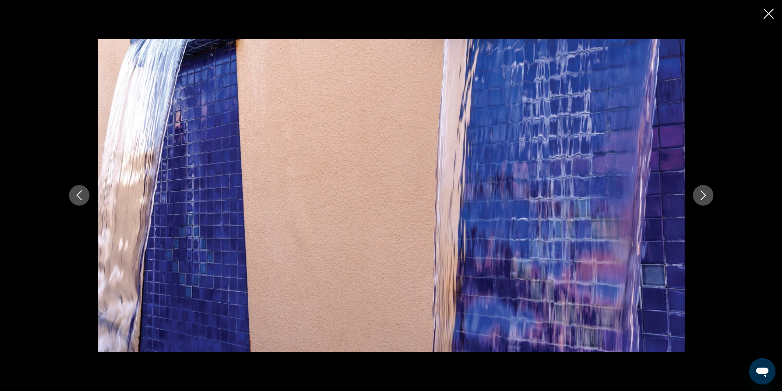
click at [706, 198] on icon "Next image" at bounding box center [704, 196] width 10 height 10
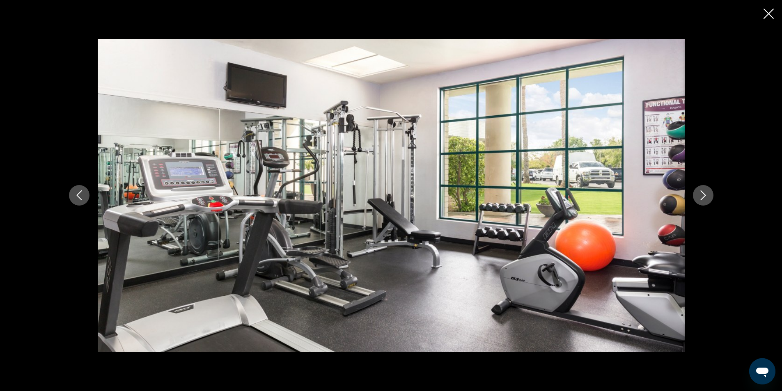
click at [706, 198] on icon "Next image" at bounding box center [704, 196] width 10 height 10
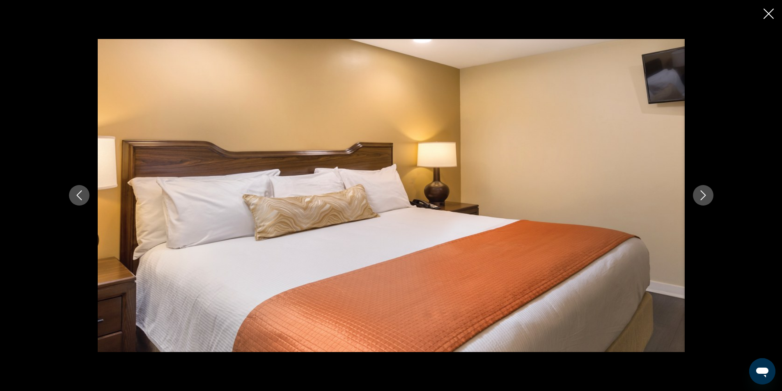
click at [706, 198] on icon "Next image" at bounding box center [704, 196] width 10 height 10
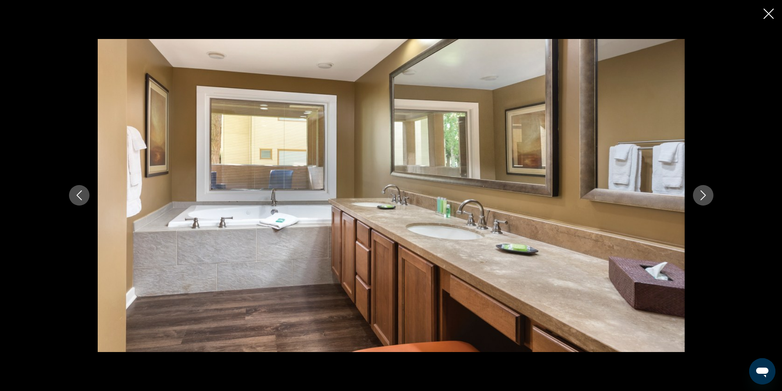
click at [706, 198] on icon "Next image" at bounding box center [704, 196] width 10 height 10
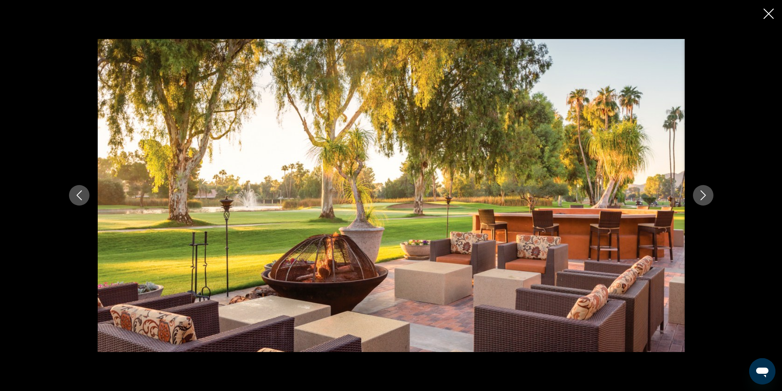
click at [706, 198] on icon "Next image" at bounding box center [704, 196] width 10 height 10
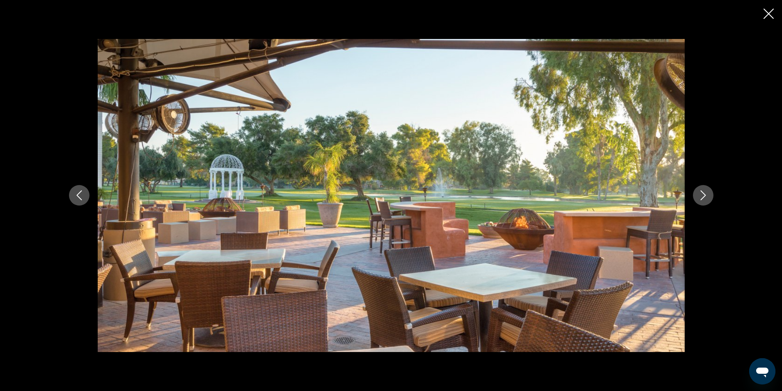
click at [706, 198] on icon "Next image" at bounding box center [704, 196] width 10 height 10
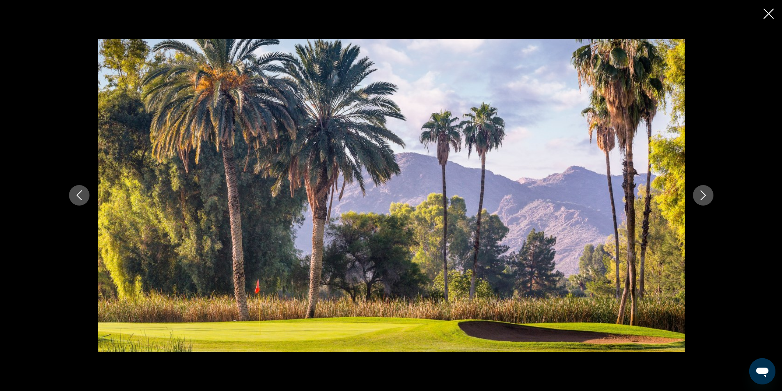
click at [706, 198] on icon "Next image" at bounding box center [704, 196] width 10 height 10
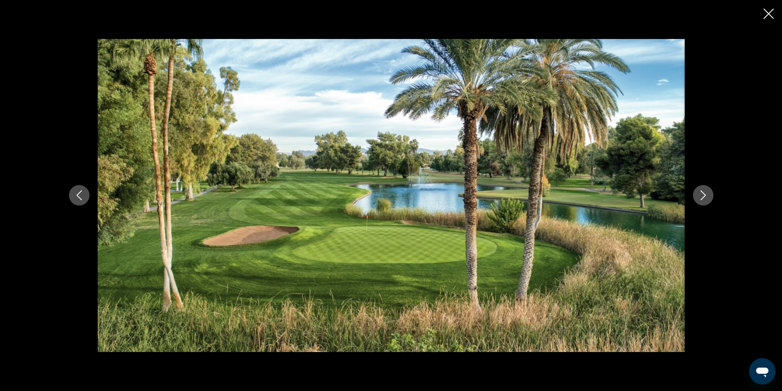
click at [706, 198] on icon "Next image" at bounding box center [704, 196] width 10 height 10
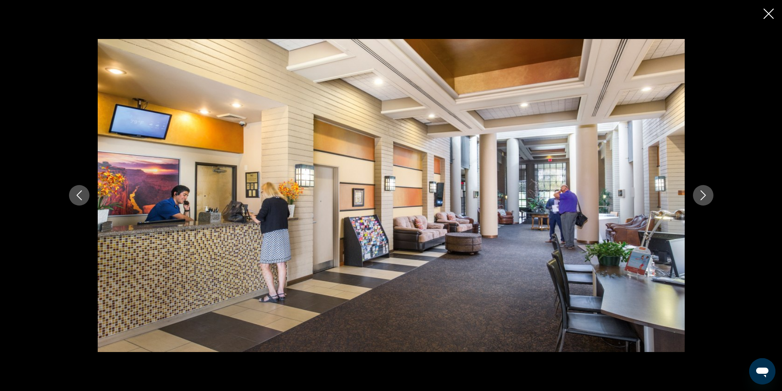
click at [706, 200] on icon "Next image" at bounding box center [704, 196] width 10 height 10
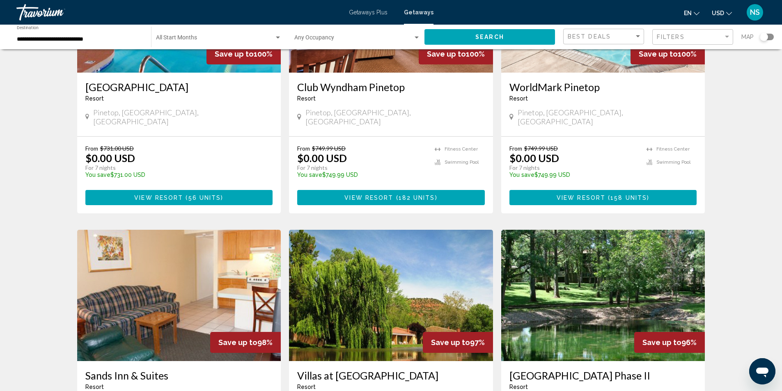
scroll to position [862, 0]
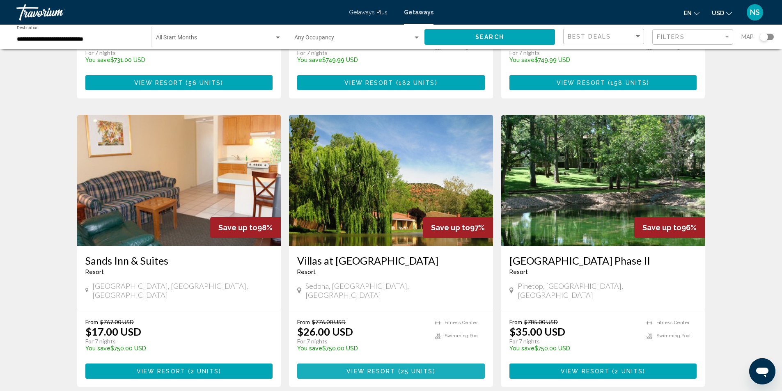
click at [419, 368] on span "25 units" at bounding box center [417, 371] width 32 height 7
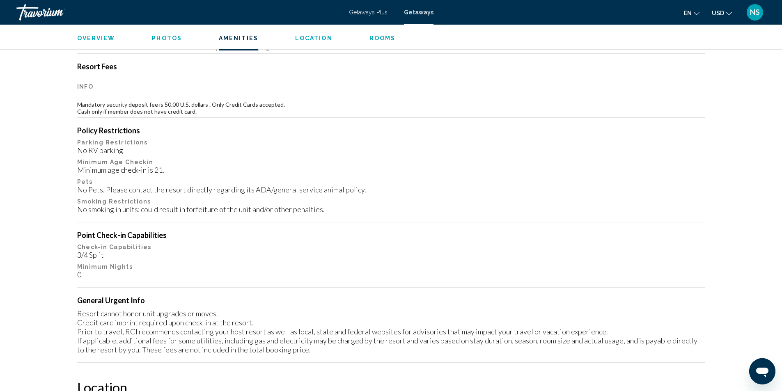
scroll to position [1191, 0]
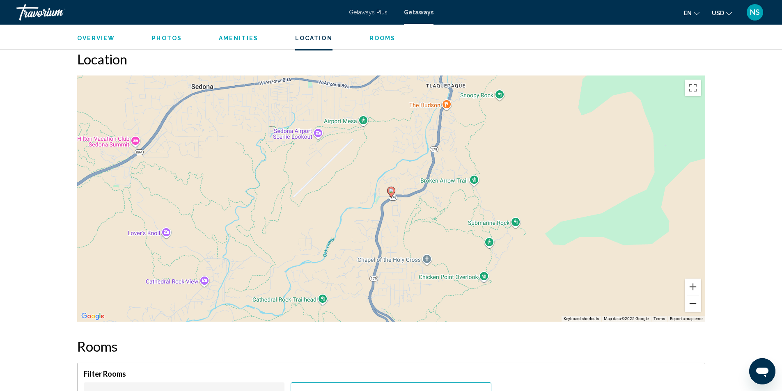
click at [693, 306] on button "Zoom out" at bounding box center [693, 304] width 16 height 16
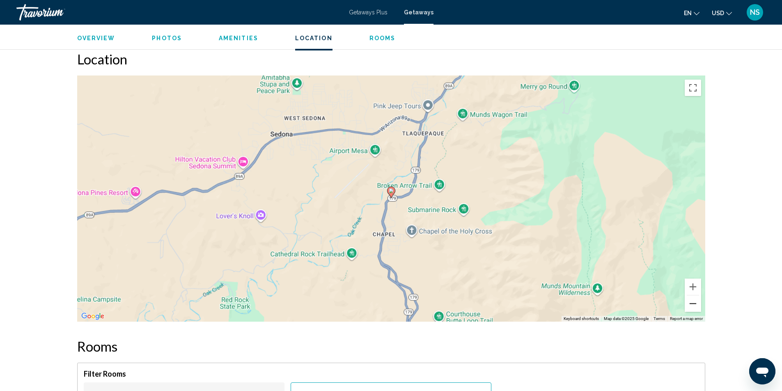
click at [693, 306] on button "Zoom out" at bounding box center [693, 304] width 16 height 16
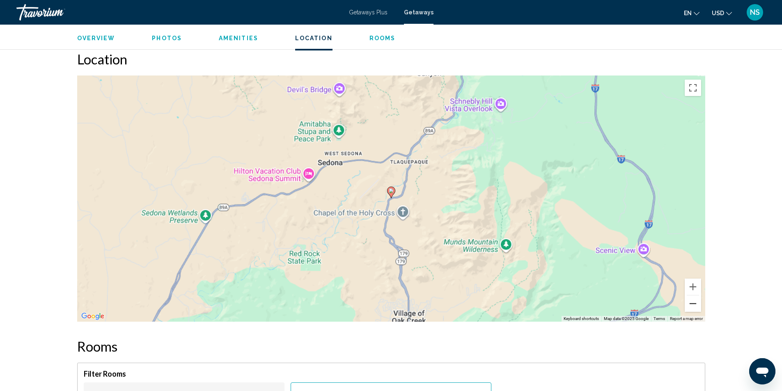
click at [693, 306] on button "Zoom out" at bounding box center [693, 304] width 16 height 16
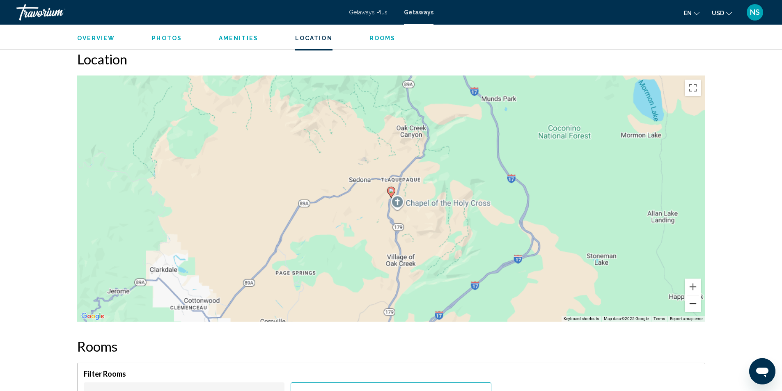
click at [693, 306] on button "Zoom out" at bounding box center [693, 304] width 16 height 16
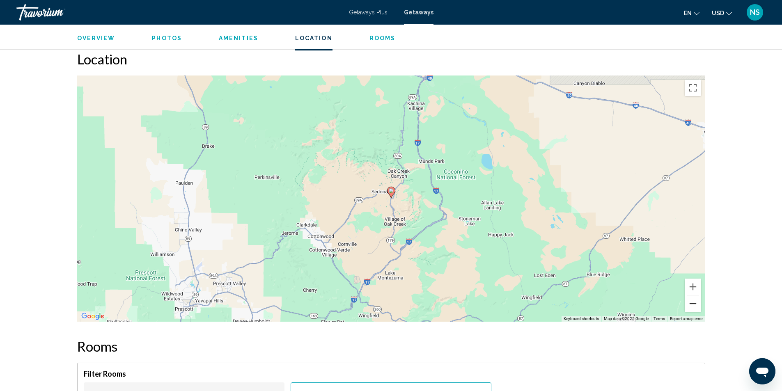
click at [693, 309] on button "Zoom out" at bounding box center [693, 304] width 16 height 16
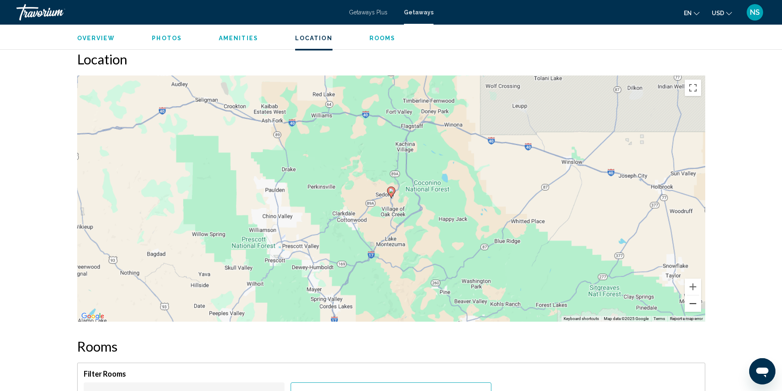
click at [693, 309] on button "Zoom out" at bounding box center [693, 304] width 16 height 16
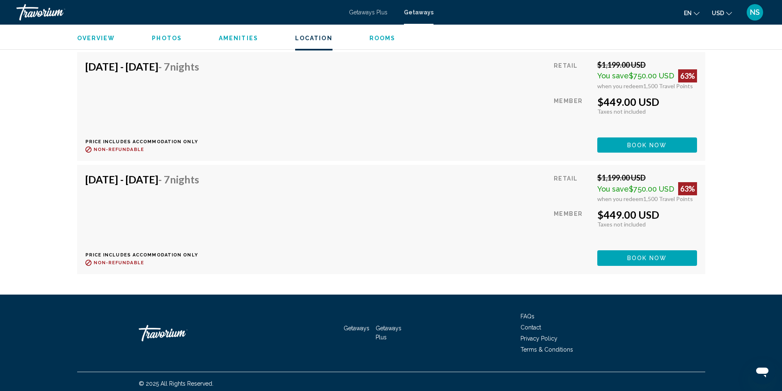
scroll to position [2915, 0]
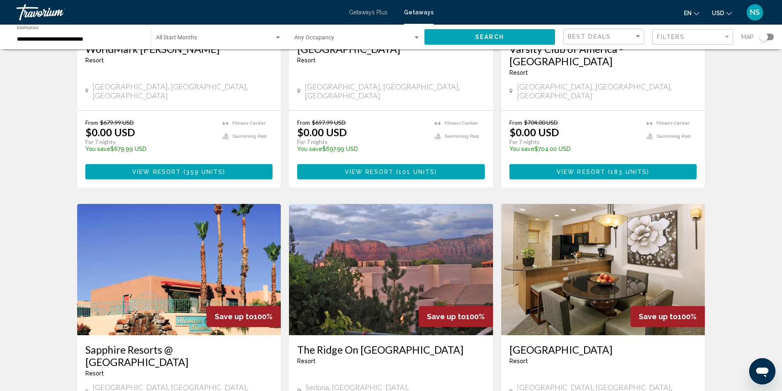
scroll to position [246, 0]
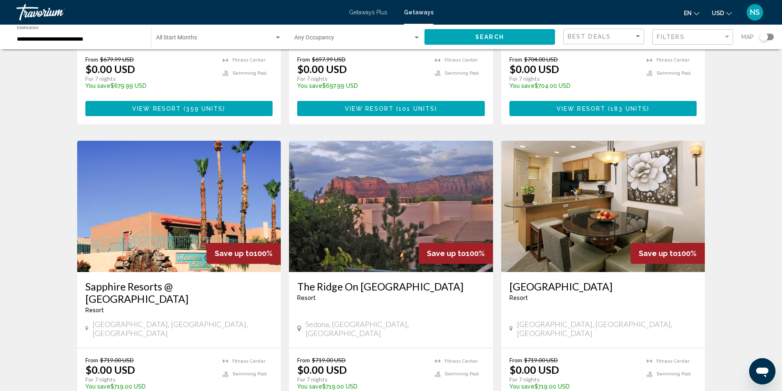
click at [423, 185] on img "Main content" at bounding box center [391, 206] width 204 height 131
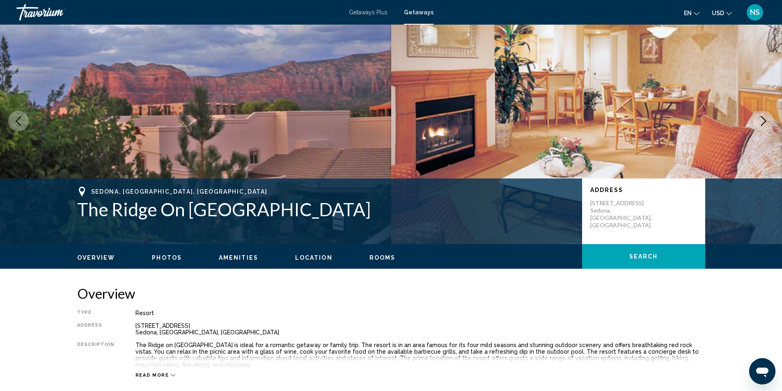
scroll to position [246, 0]
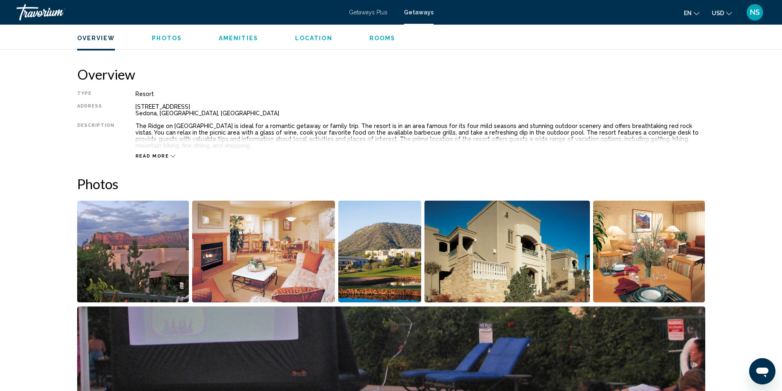
click at [400, 266] on img "Open full-screen image slider" at bounding box center [379, 252] width 83 height 102
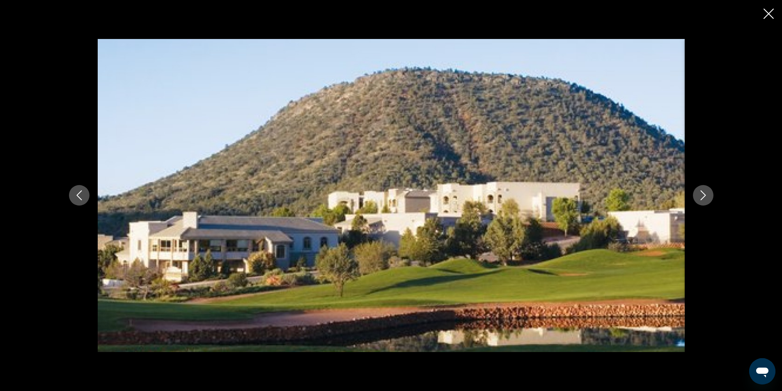
click at [708, 194] on icon "Next image" at bounding box center [704, 196] width 10 height 10
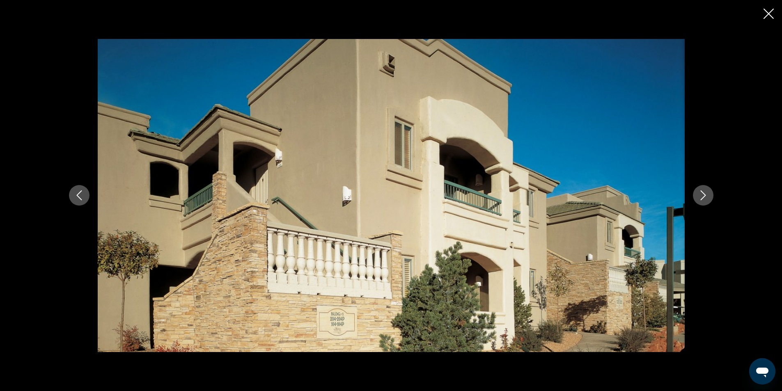
click at [708, 194] on icon "Next image" at bounding box center [704, 196] width 10 height 10
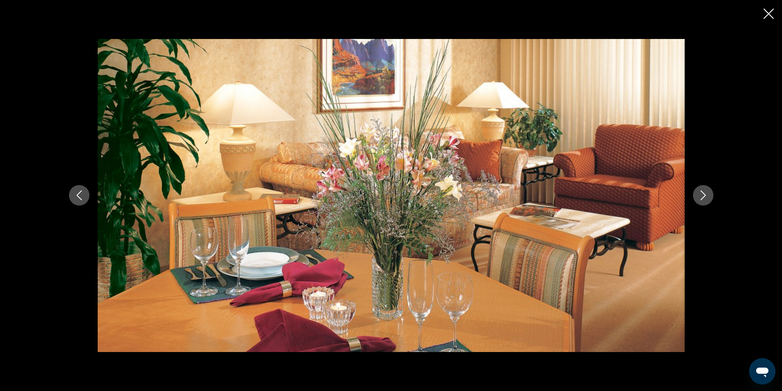
click at [708, 194] on icon "Next image" at bounding box center [704, 196] width 10 height 10
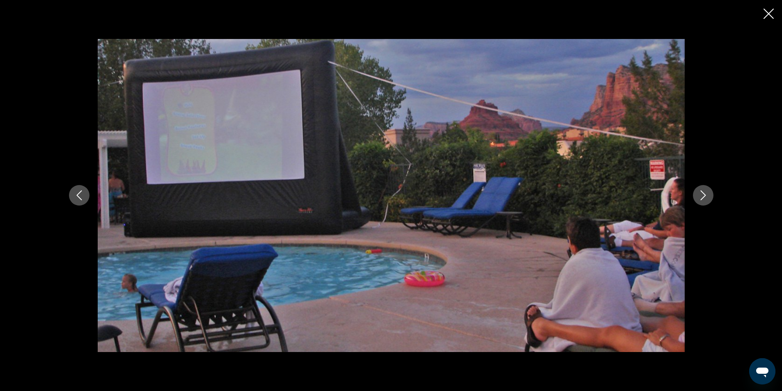
click at [708, 194] on icon "Next image" at bounding box center [704, 196] width 10 height 10
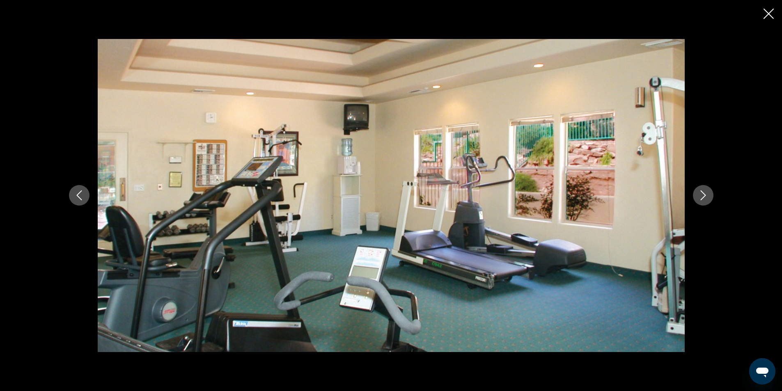
click at [708, 194] on button "Next image" at bounding box center [703, 195] width 21 height 21
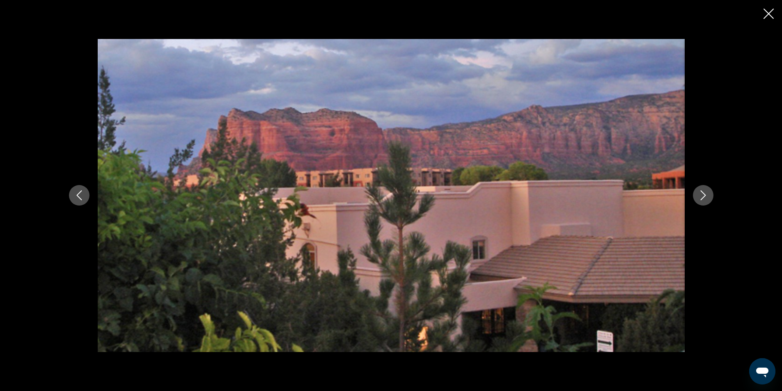
click at [772, 13] on icon "Close slideshow" at bounding box center [769, 14] width 10 height 10
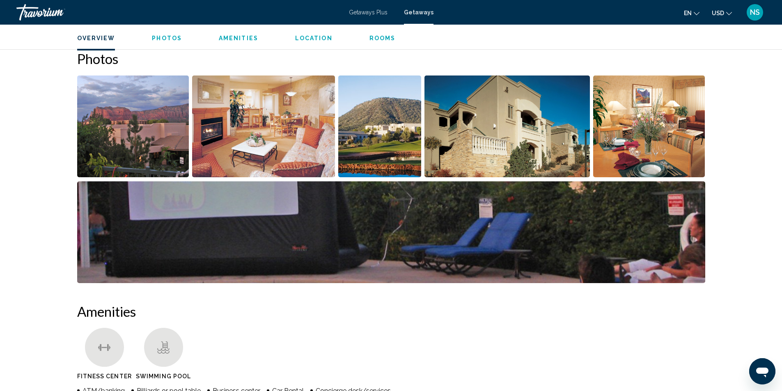
scroll to position [358, 0]
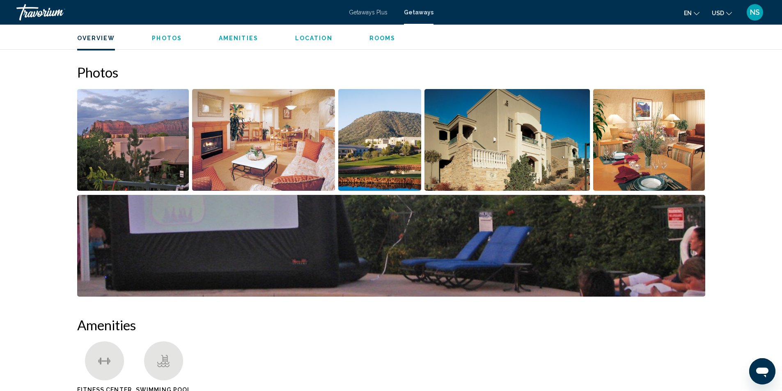
click at [265, 143] on img "Open full-screen image slider" at bounding box center [263, 140] width 143 height 102
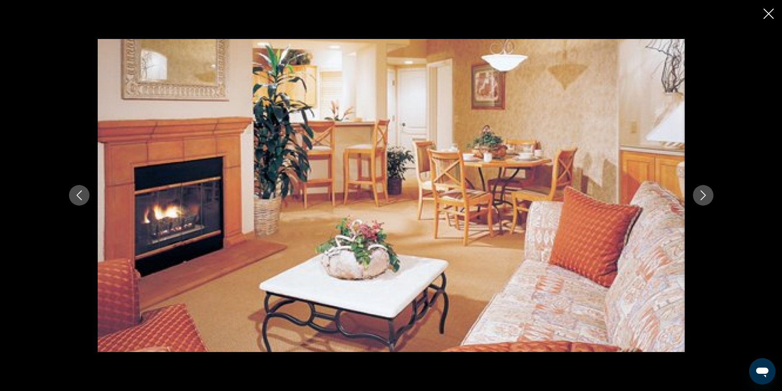
click at [706, 196] on icon "Next image" at bounding box center [704, 196] width 10 height 10
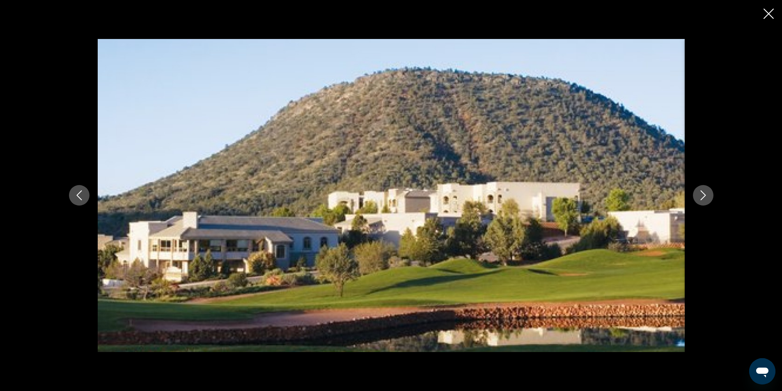
click at [706, 196] on icon "Next image" at bounding box center [704, 196] width 10 height 10
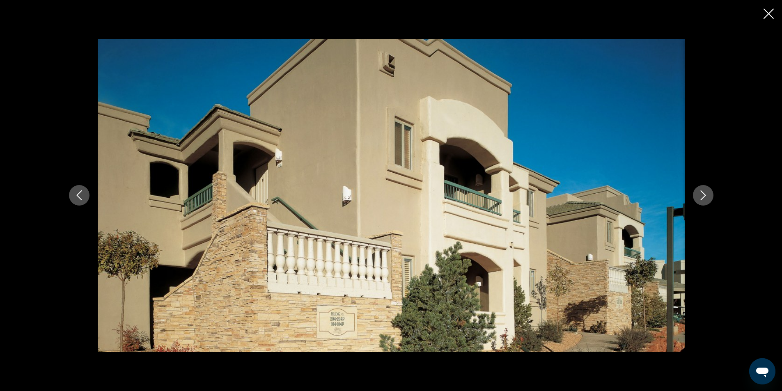
click at [706, 196] on icon "Next image" at bounding box center [704, 196] width 10 height 10
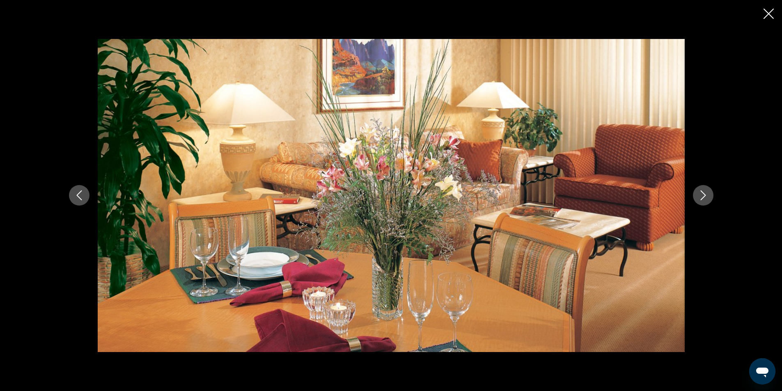
click at [706, 195] on icon "Next image" at bounding box center [703, 196] width 5 height 10
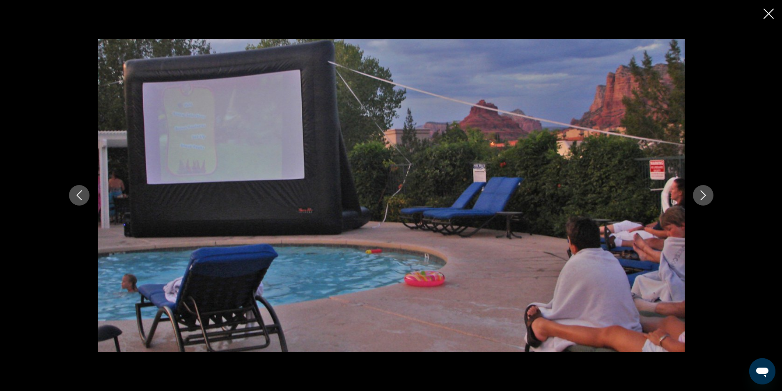
click at [706, 195] on icon "Next image" at bounding box center [703, 196] width 5 height 10
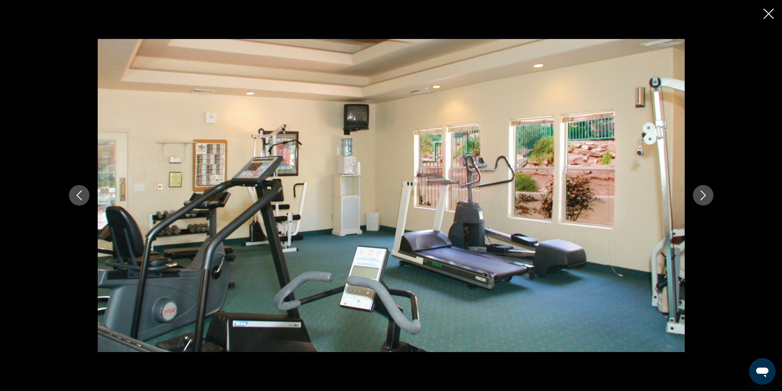
click at [706, 195] on icon "Next image" at bounding box center [703, 196] width 5 height 10
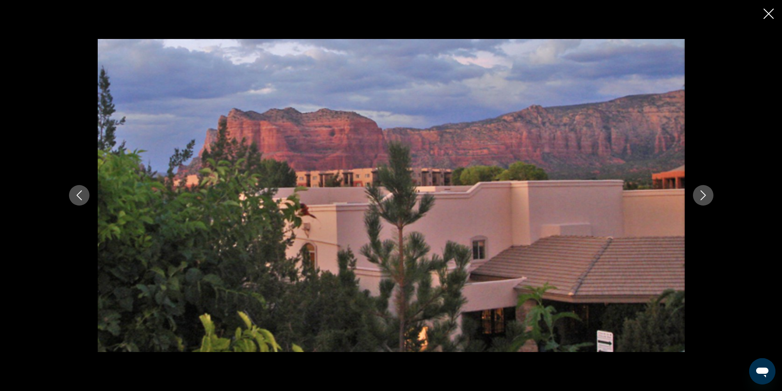
click at [706, 195] on icon "Next image" at bounding box center [704, 196] width 10 height 10
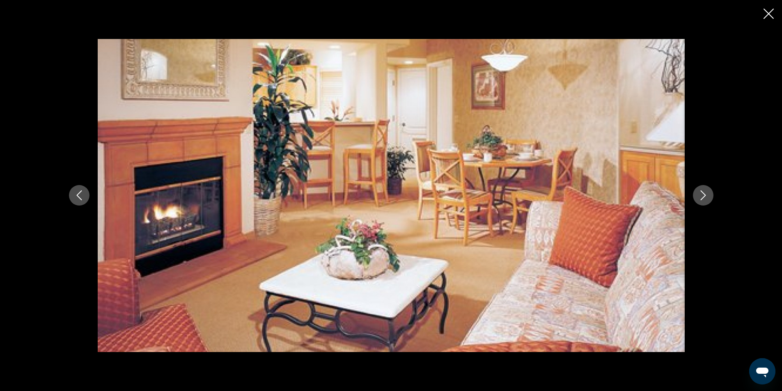
click at [768, 17] on icon "Close slideshow" at bounding box center [769, 14] width 10 height 10
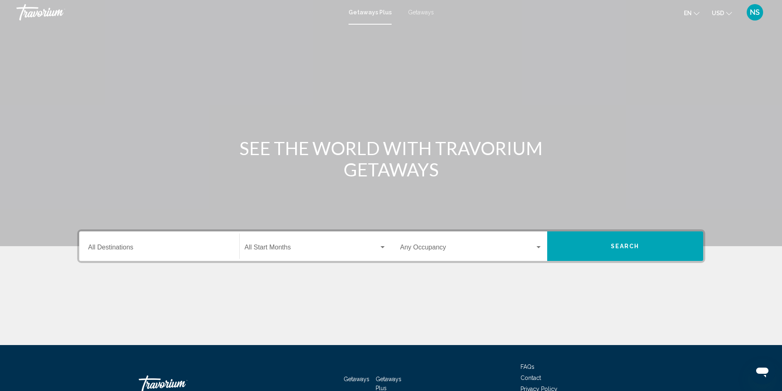
click at [417, 12] on span "Getaways" at bounding box center [421, 12] width 26 height 7
click at [110, 248] on input "Destination All Destinations" at bounding box center [159, 249] width 142 height 7
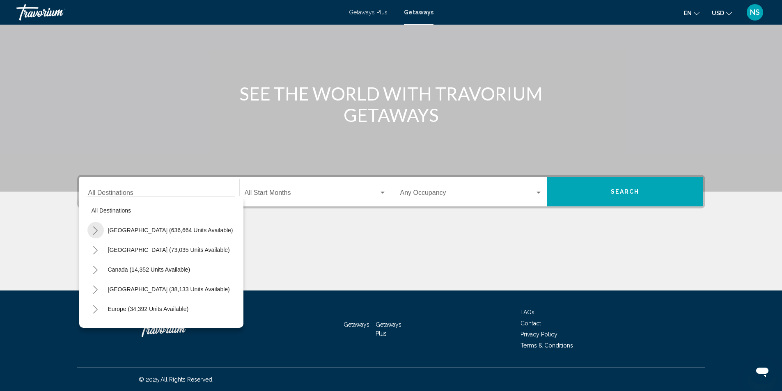
click at [94, 230] on icon "Toggle United States (636,664 units available)" at bounding box center [95, 231] width 6 height 8
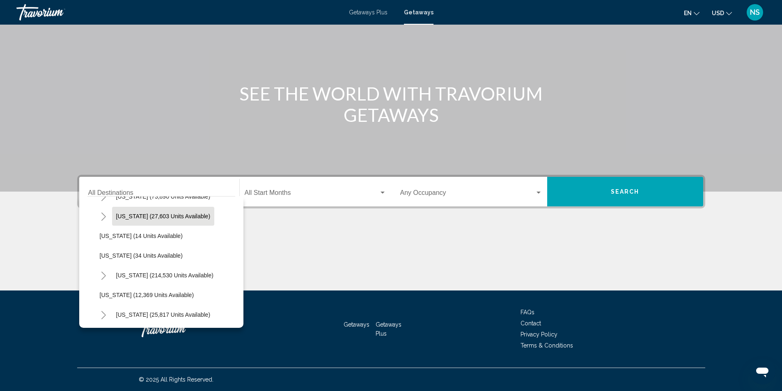
scroll to position [123, 0]
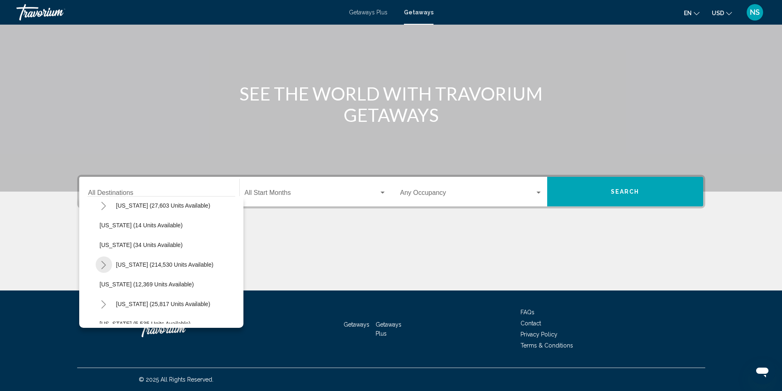
click at [105, 263] on icon "Toggle Florida (214,530 units available)" at bounding box center [104, 265] width 6 height 8
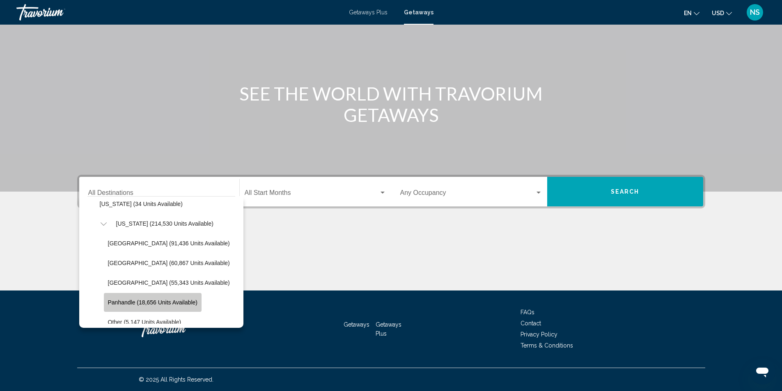
click at [145, 302] on span "Panhandle (18,656 units available)" at bounding box center [153, 302] width 90 height 7
type input "**********"
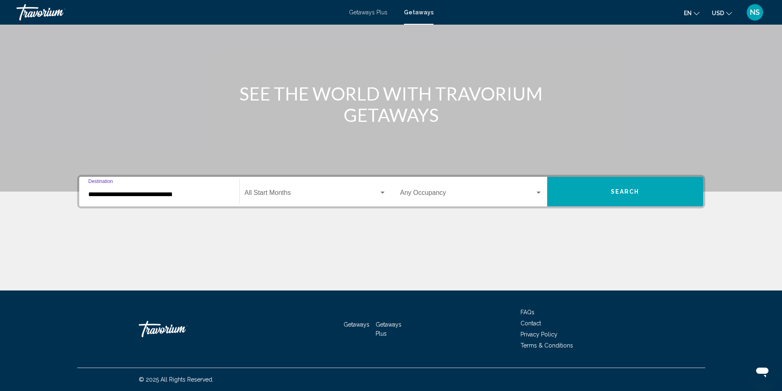
click at [617, 199] on button "Search" at bounding box center [625, 192] width 156 height 30
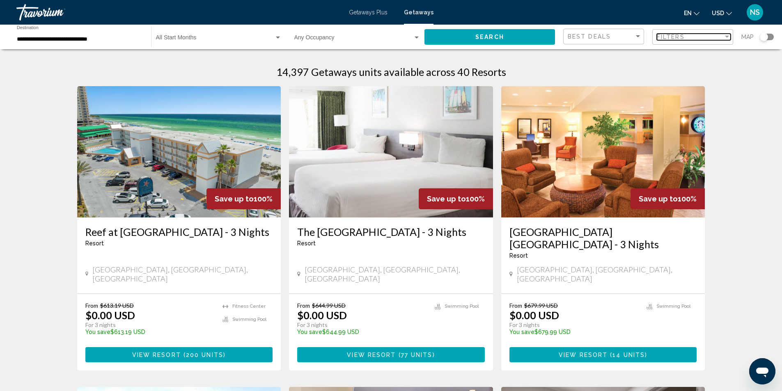
click at [692, 37] on div "Filters" at bounding box center [690, 37] width 67 height 7
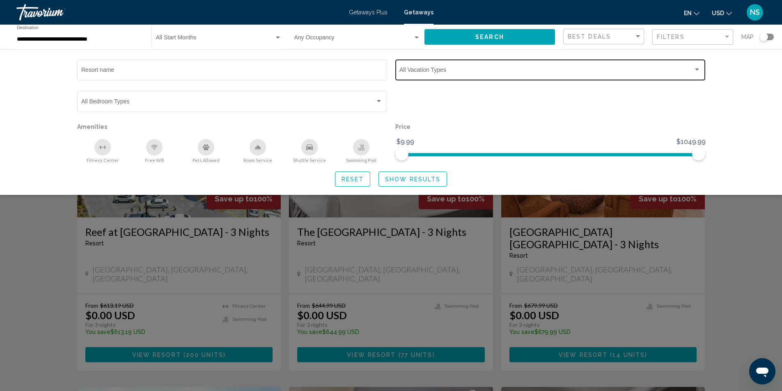
click at [451, 75] on div "Vacation Types All Vacation Types" at bounding box center [550, 69] width 301 height 23
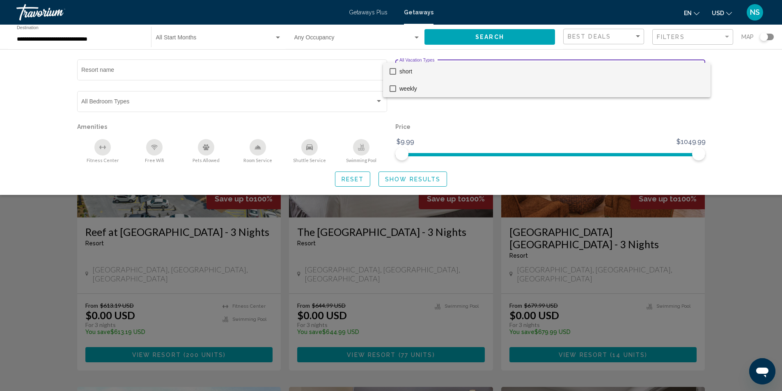
click at [396, 89] on mat-pseudo-checkbox at bounding box center [393, 88] width 7 height 7
click at [423, 179] on div at bounding box center [391, 195] width 782 height 391
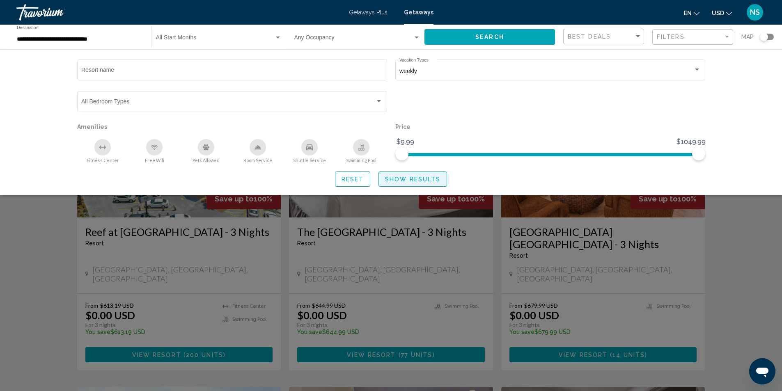
click at [419, 180] on span "Show Results" at bounding box center [412, 179] width 55 height 7
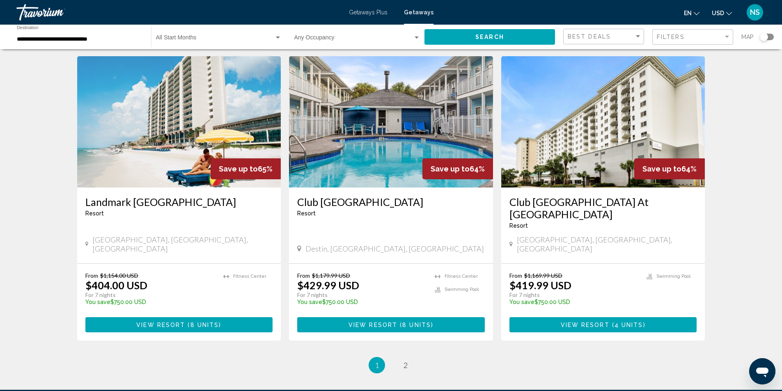
scroll to position [890, 0]
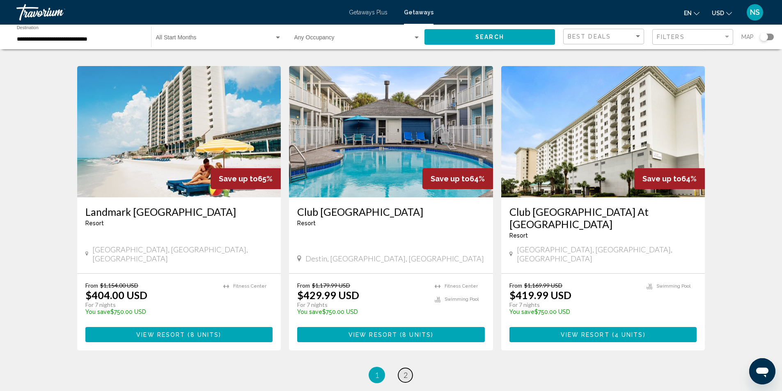
click at [405, 371] on span "2" at bounding box center [406, 375] width 4 height 9
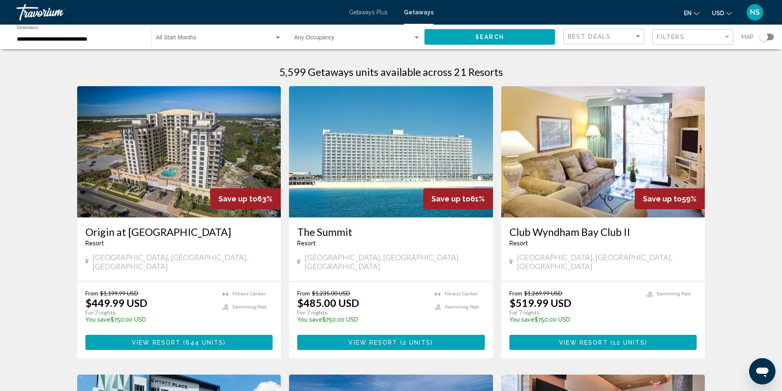
click at [369, 12] on span "Getaways Plus" at bounding box center [368, 12] width 39 height 7
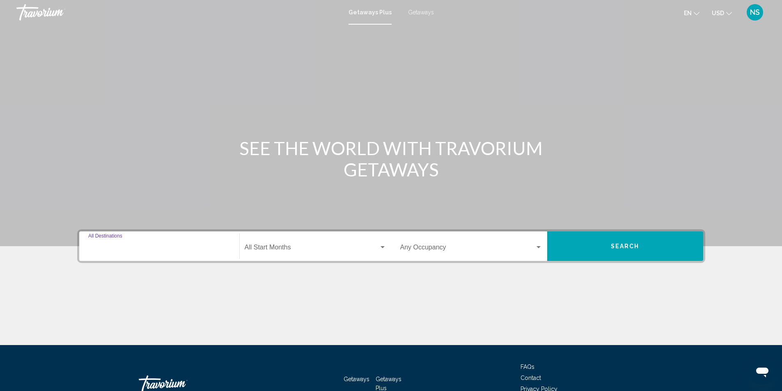
click at [133, 246] on input "Destination All Destinations" at bounding box center [159, 249] width 142 height 7
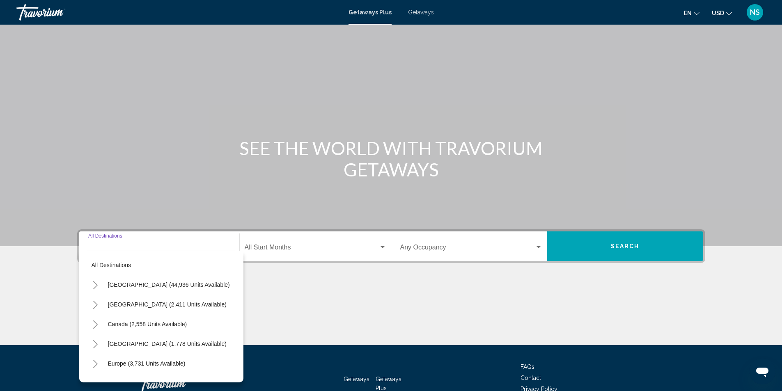
scroll to position [55, 0]
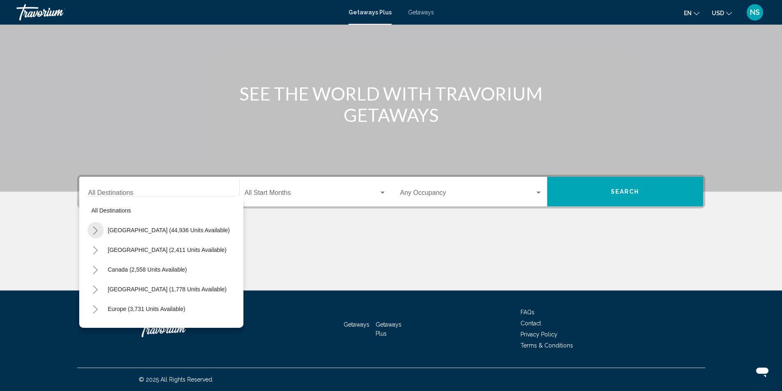
click at [94, 232] on icon "Toggle United States (44,936 units available)" at bounding box center [95, 231] width 6 height 8
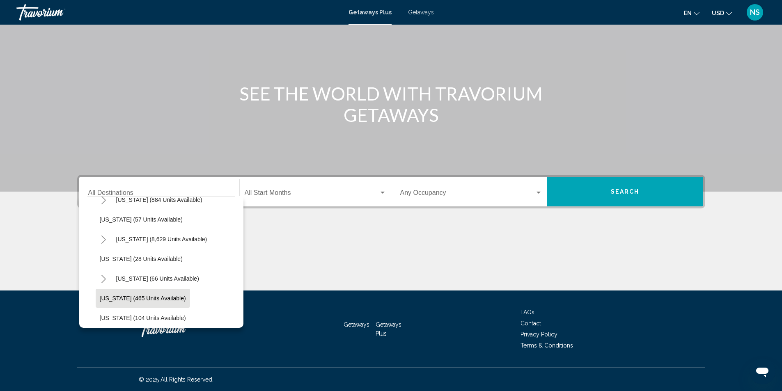
scroll to position [123, 0]
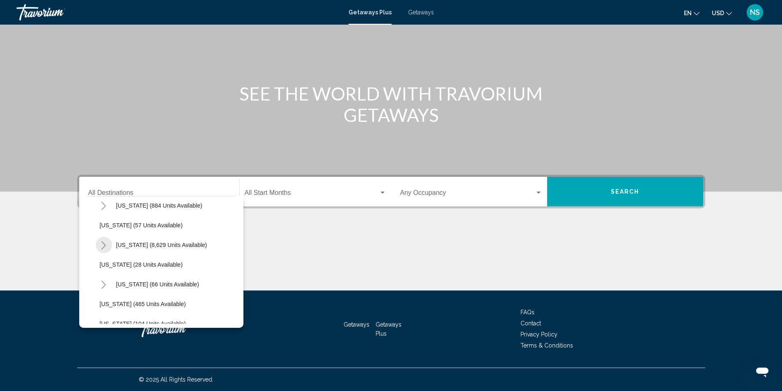
click at [104, 244] on icon "Toggle Florida (8,629 units available)" at bounding box center [103, 245] width 5 height 8
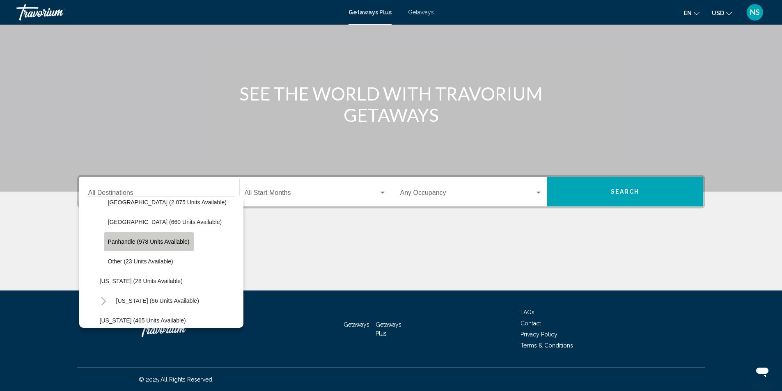
click at [132, 244] on span "Panhandle (978 units available)" at bounding box center [149, 242] width 82 height 7
type input "**********"
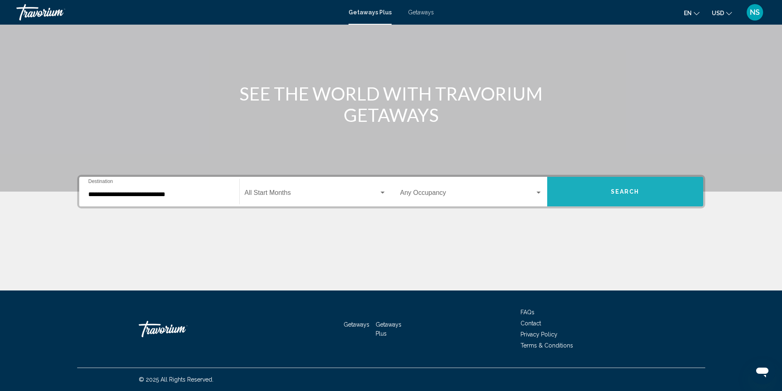
click at [650, 192] on button "Search" at bounding box center [625, 192] width 156 height 30
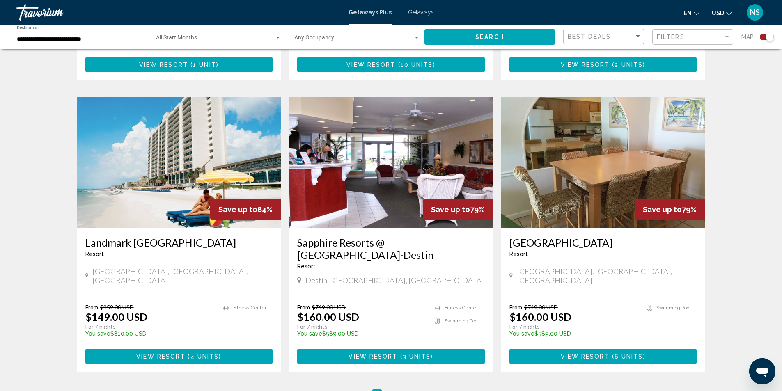
scroll to position [1104, 0]
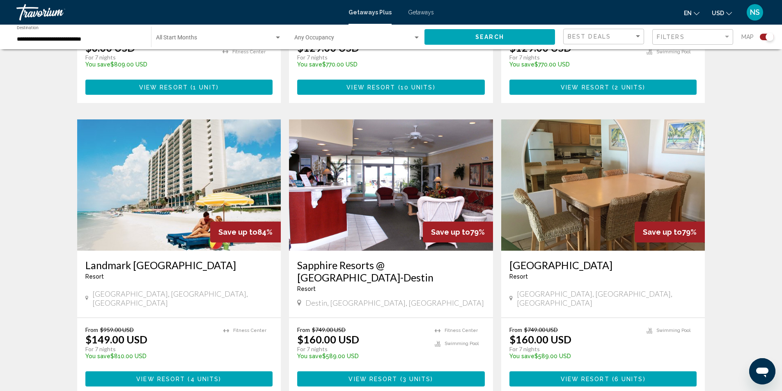
click at [169, 170] on img "Main content" at bounding box center [179, 185] width 204 height 131
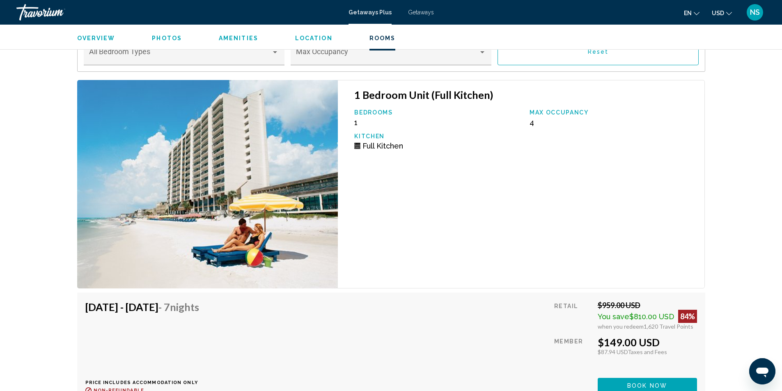
scroll to position [1437, 0]
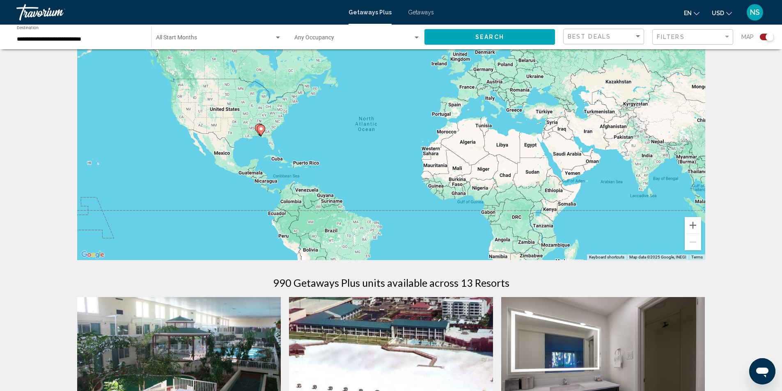
scroll to position [41, 0]
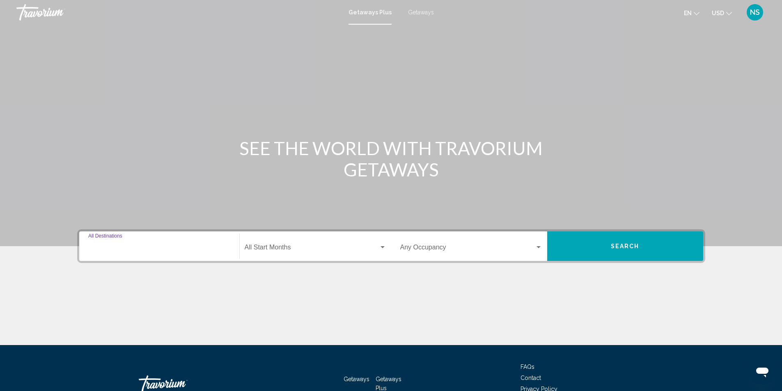
click at [120, 248] on input "Destination All Destinations" at bounding box center [159, 249] width 142 height 7
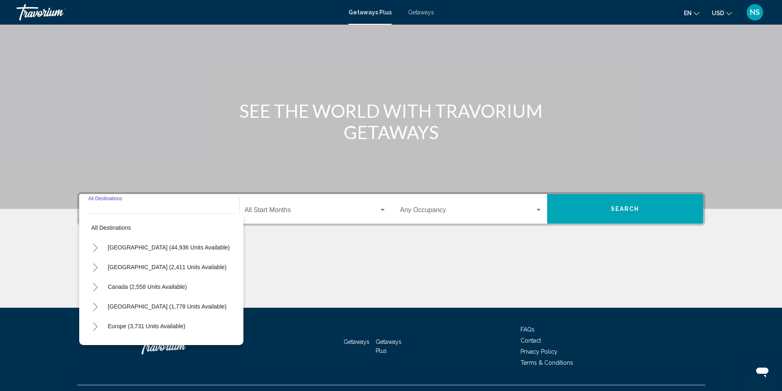
scroll to position [55, 0]
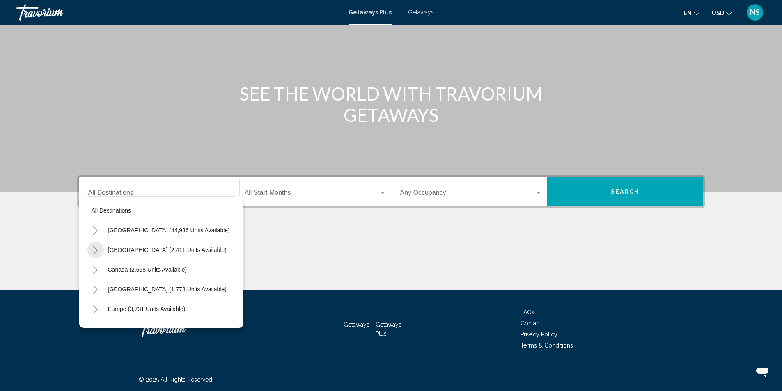
click at [94, 250] on icon "Toggle Mexico (2,411 units available)" at bounding box center [95, 250] width 6 height 8
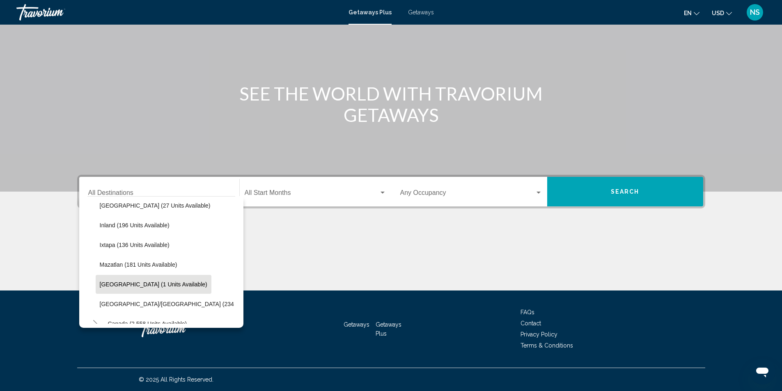
scroll to position [164, 0]
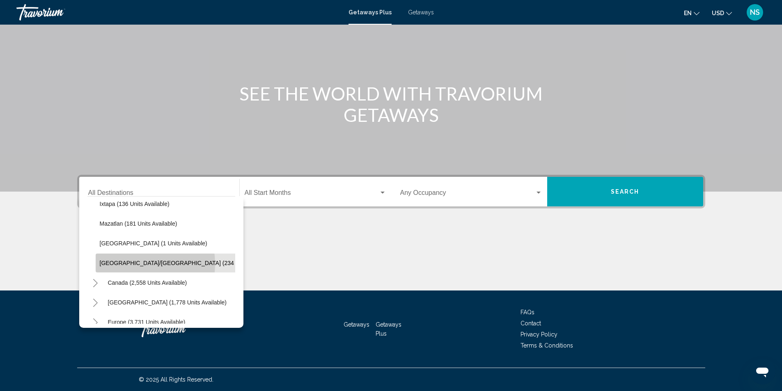
click at [137, 264] on span "[GEOGRAPHIC_DATA]/[GEOGRAPHIC_DATA] (234 units available)" at bounding box center [187, 263] width 175 height 7
type input "**********"
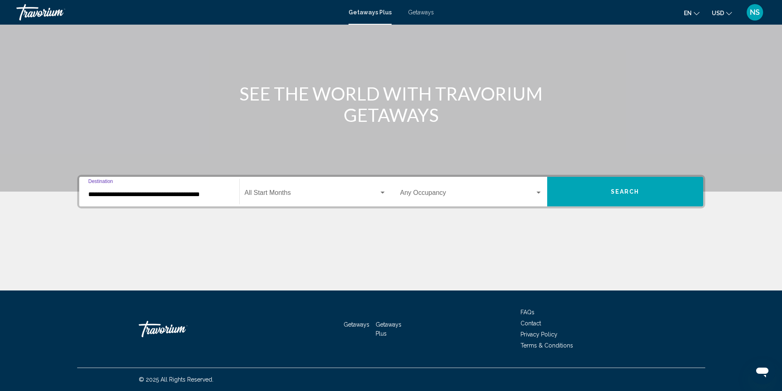
click at [619, 189] on span "Search" at bounding box center [625, 191] width 29 height 7
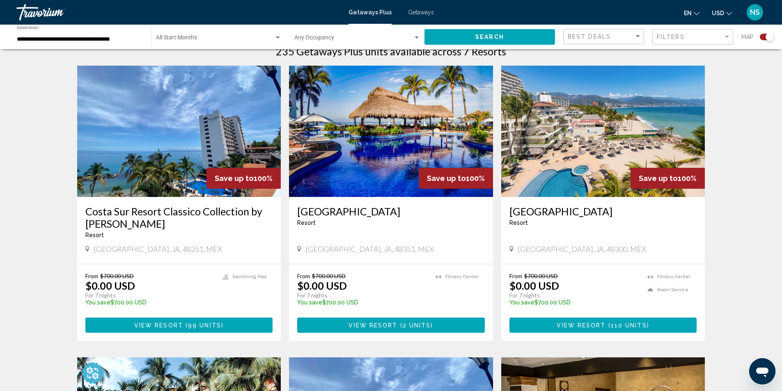
scroll to position [287, 0]
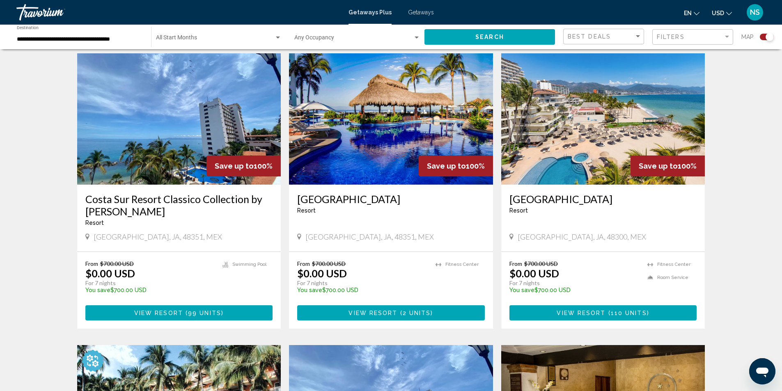
click at [354, 154] on img "Main content" at bounding box center [391, 118] width 204 height 131
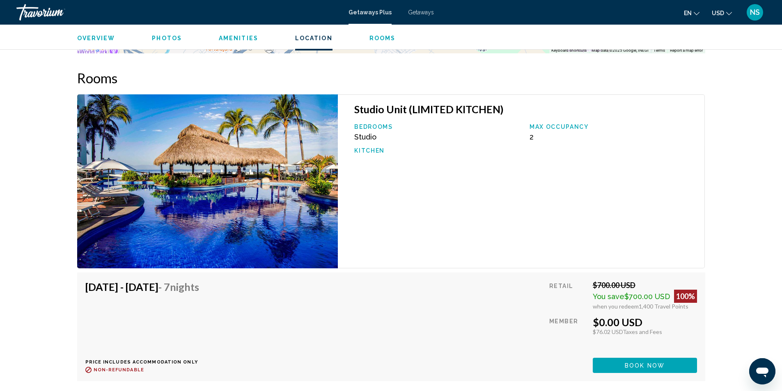
scroll to position [1157, 0]
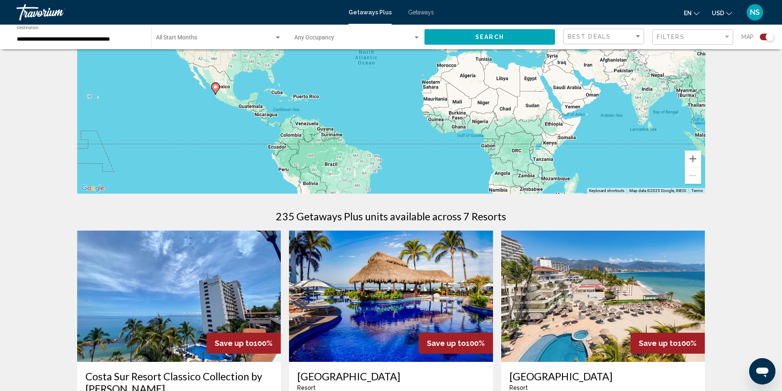
scroll to position [164, 0]
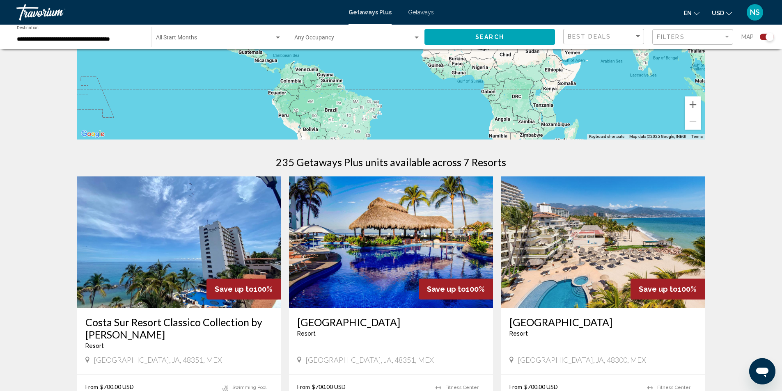
click at [601, 267] on img "Main content" at bounding box center [603, 242] width 204 height 131
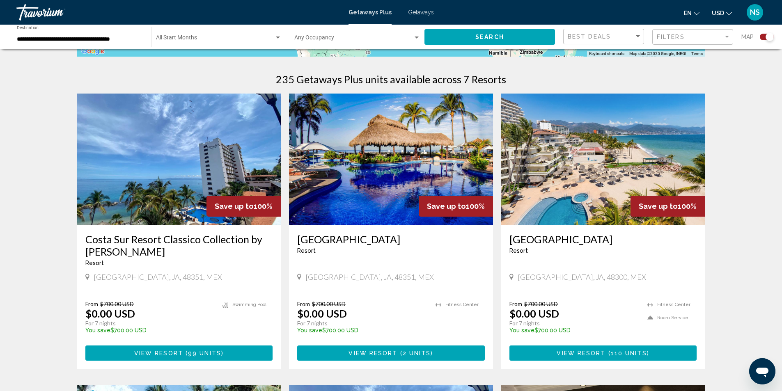
scroll to position [246, 0]
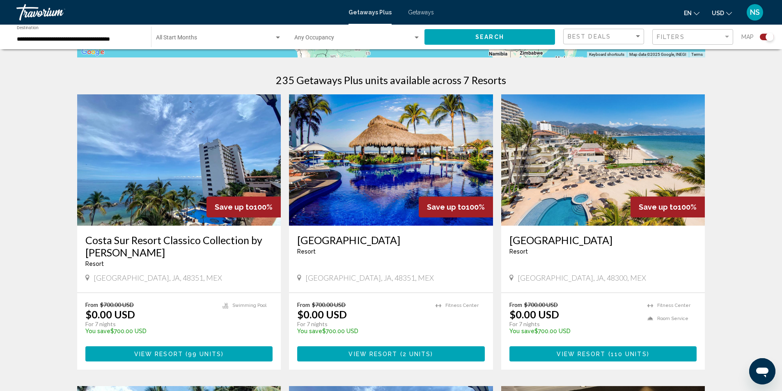
click at [204, 163] on img "Main content" at bounding box center [179, 159] width 204 height 131
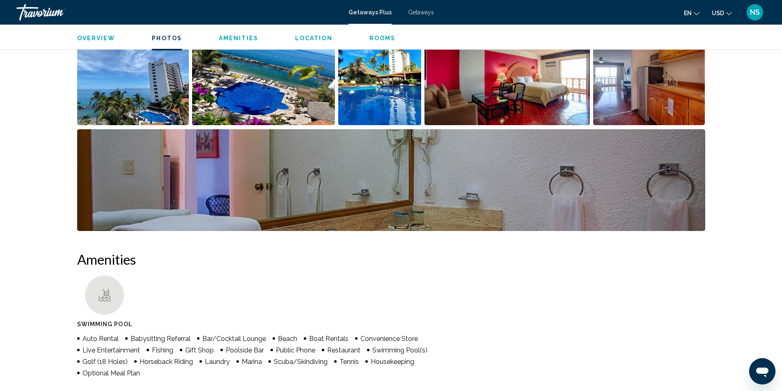
scroll to position [195, 0]
